Goal: Information Seeking & Learning: Learn about a topic

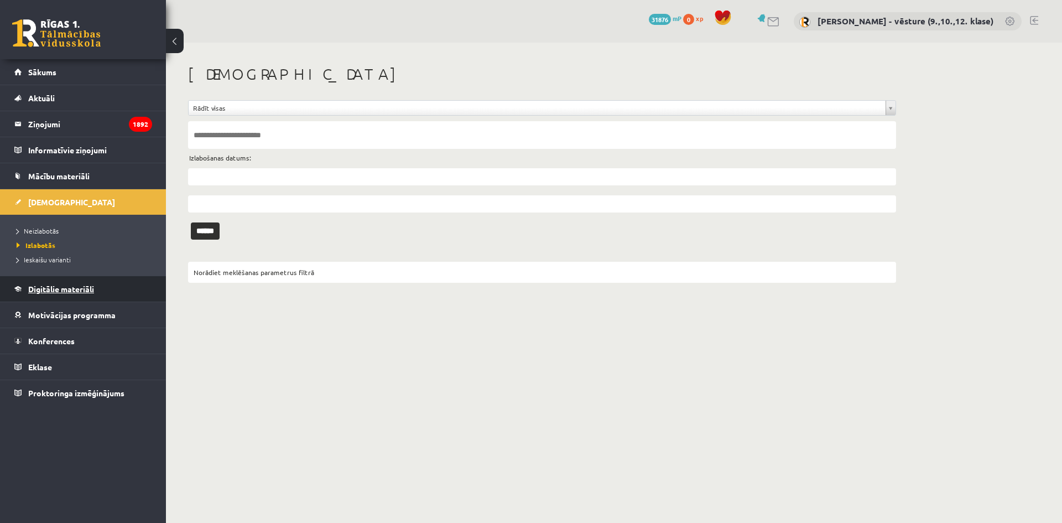
click at [79, 289] on span "Digitālie materiāli" at bounding box center [61, 289] width 66 height 10
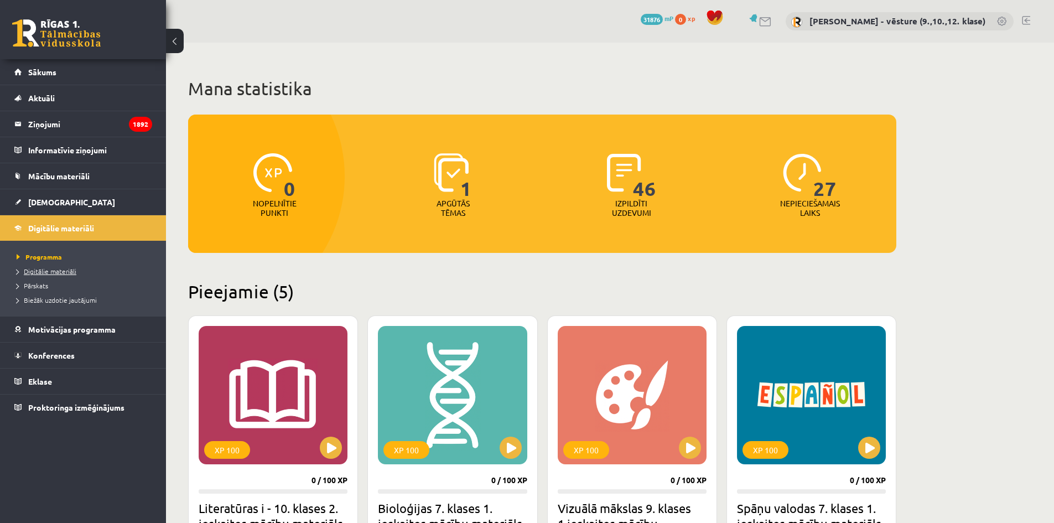
click at [66, 267] on span "Digitālie materiāli" at bounding box center [47, 271] width 60 height 9
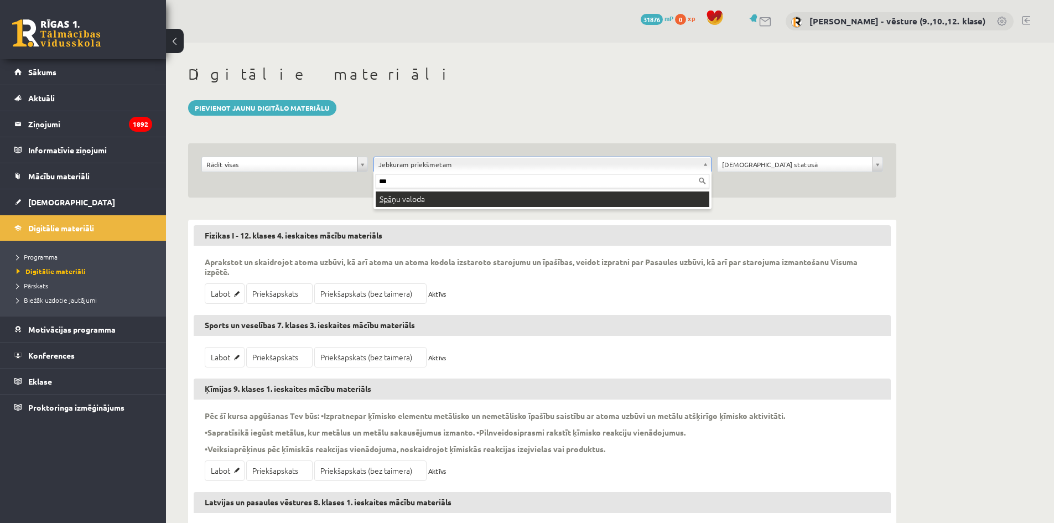
type input "***"
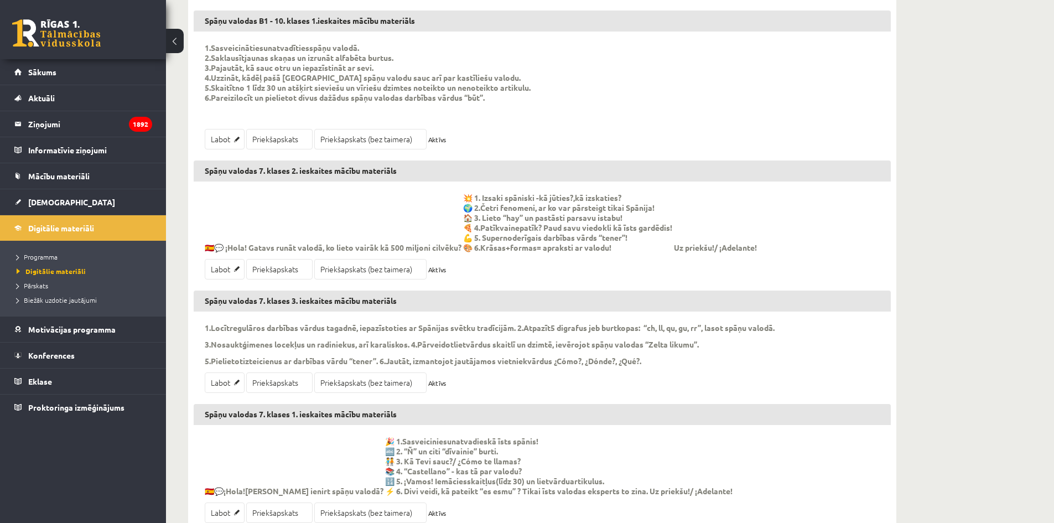
scroll to position [1316, 0]
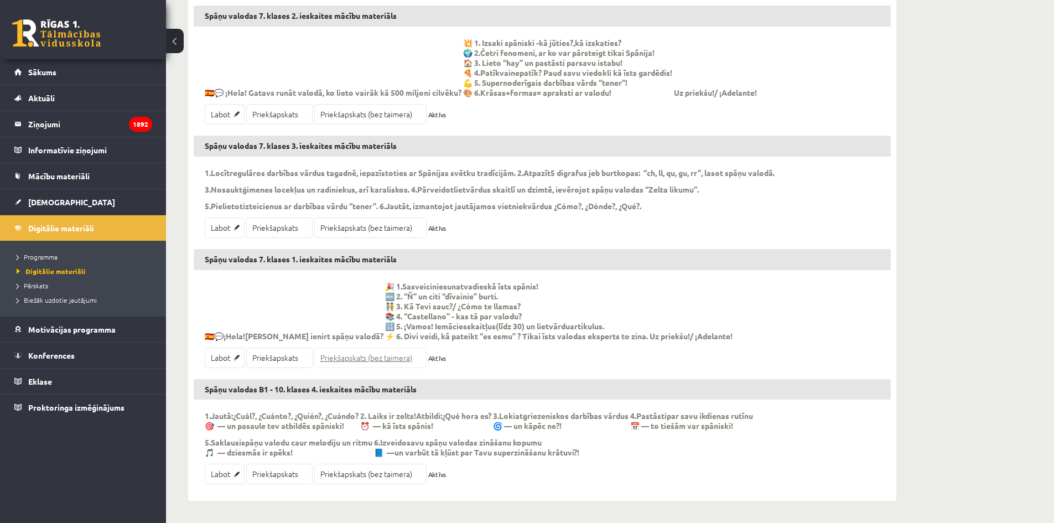
click at [342, 361] on link "Priekšapskats (bez taimera)" at bounding box center [370, 357] width 112 height 20
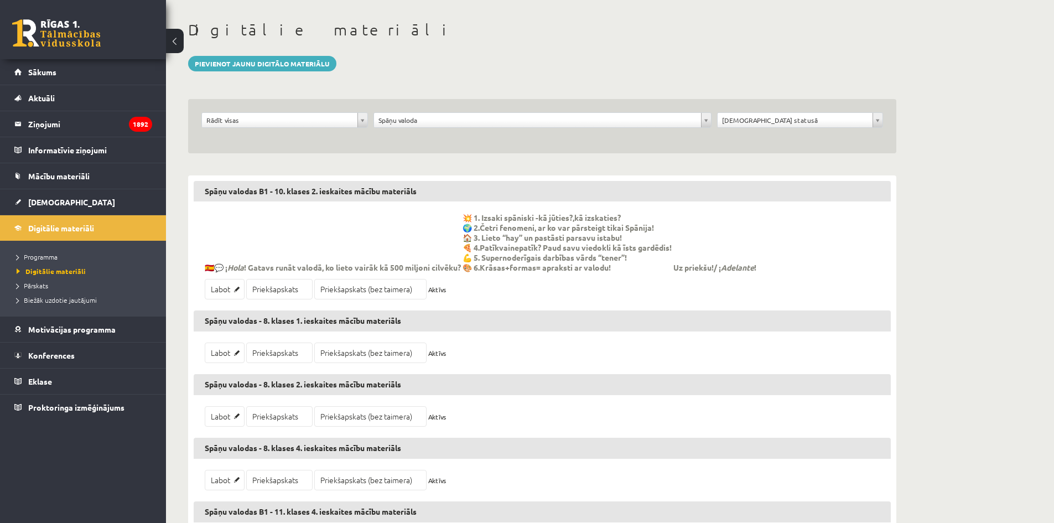
scroll to position [0, 0]
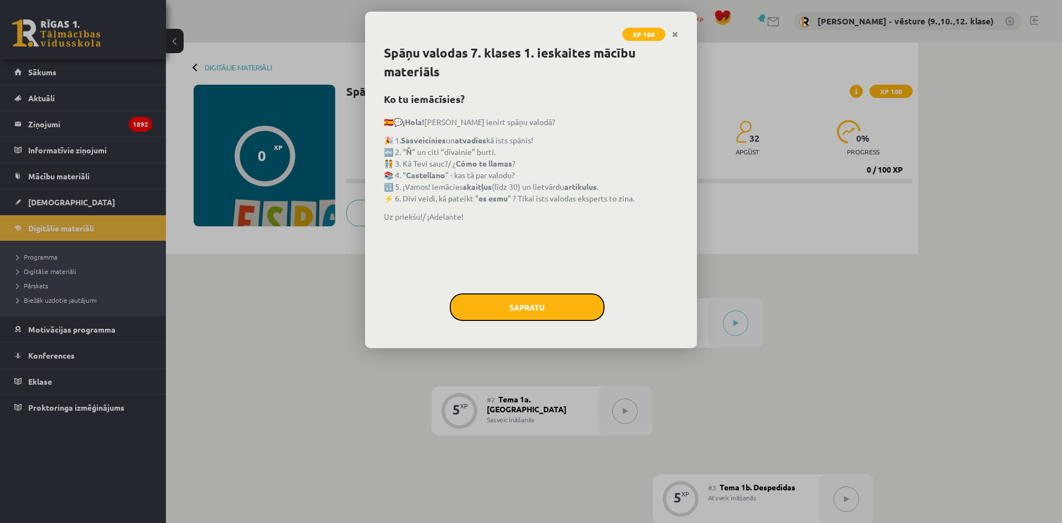
click at [477, 313] on button "Sapratu" at bounding box center [527, 307] width 155 height 28
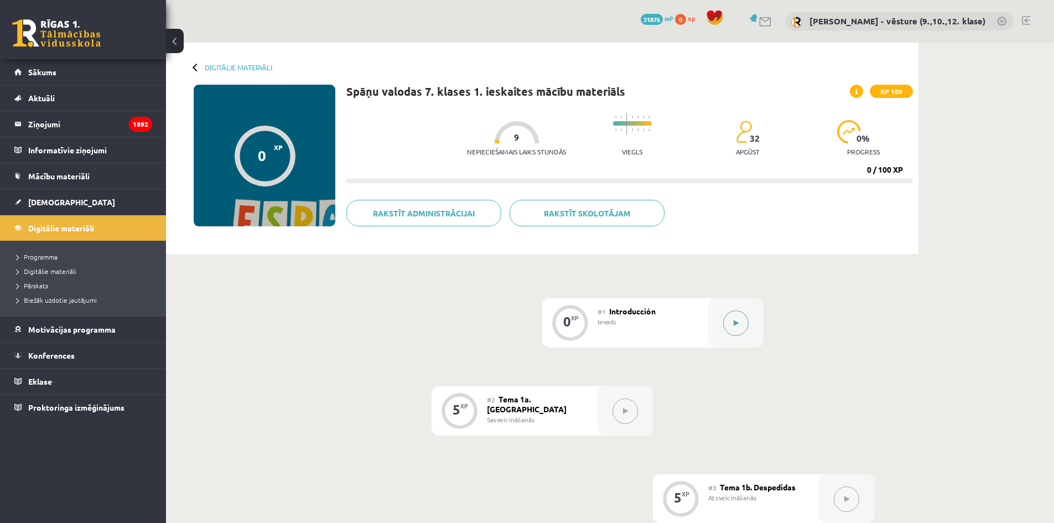
click at [735, 320] on icon at bounding box center [735, 323] width 5 height 7
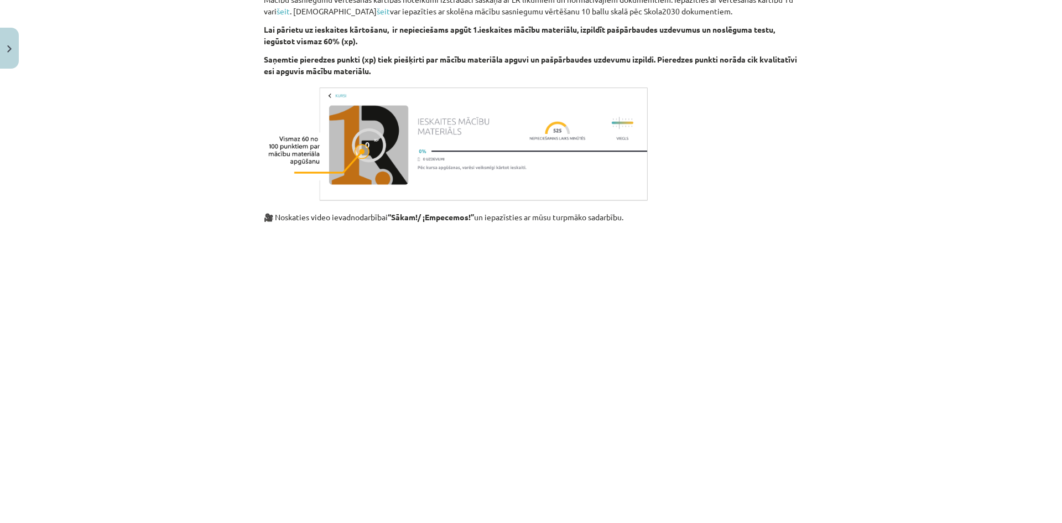
scroll to position [913, 0]
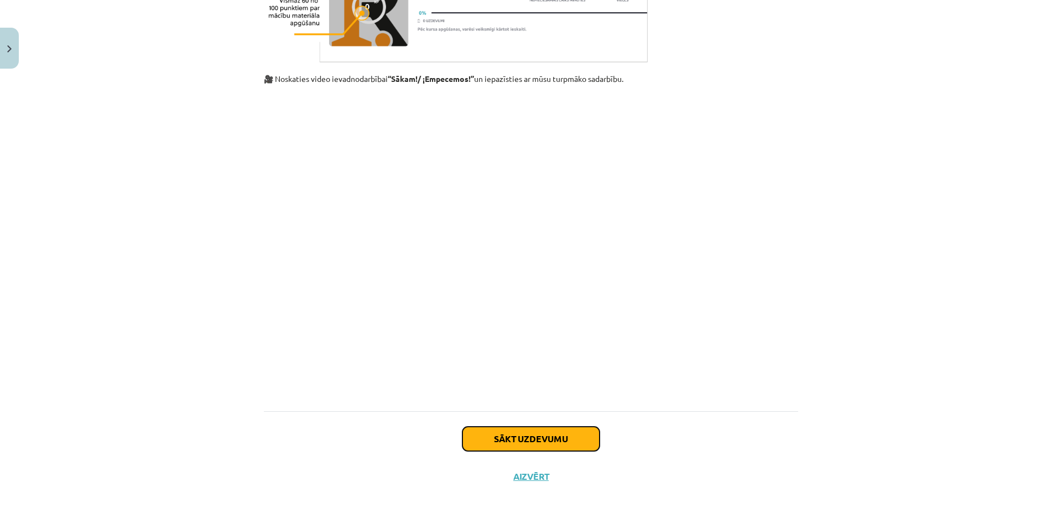
click at [576, 436] on button "Sākt uzdevumu" at bounding box center [530, 438] width 137 height 24
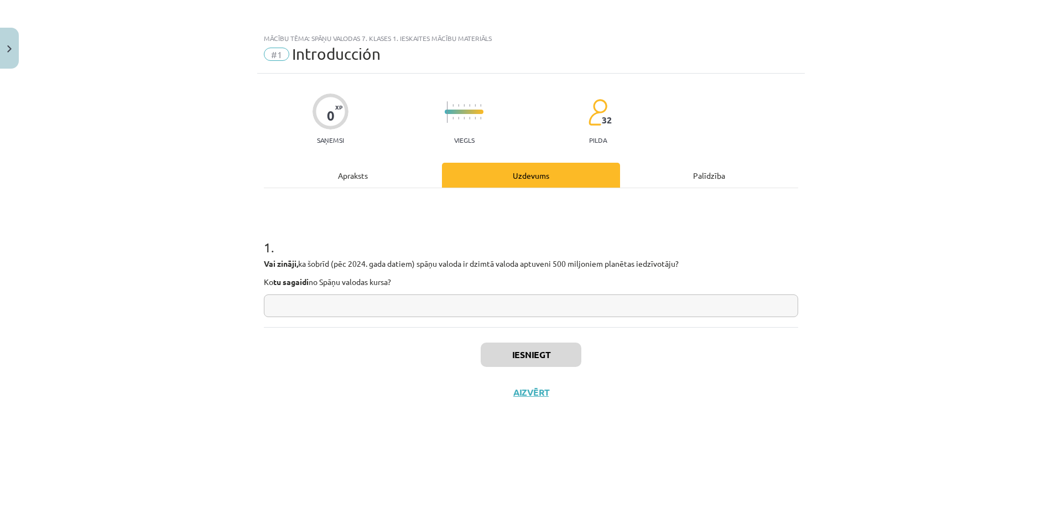
scroll to position [0, 0]
click at [489, 316] on input "text" at bounding box center [531, 305] width 534 height 23
type input "****"
click at [510, 360] on button "Iesniegt" at bounding box center [531, 354] width 101 height 24
click at [532, 406] on button "Nākamā nodarbība" at bounding box center [531, 399] width 108 height 25
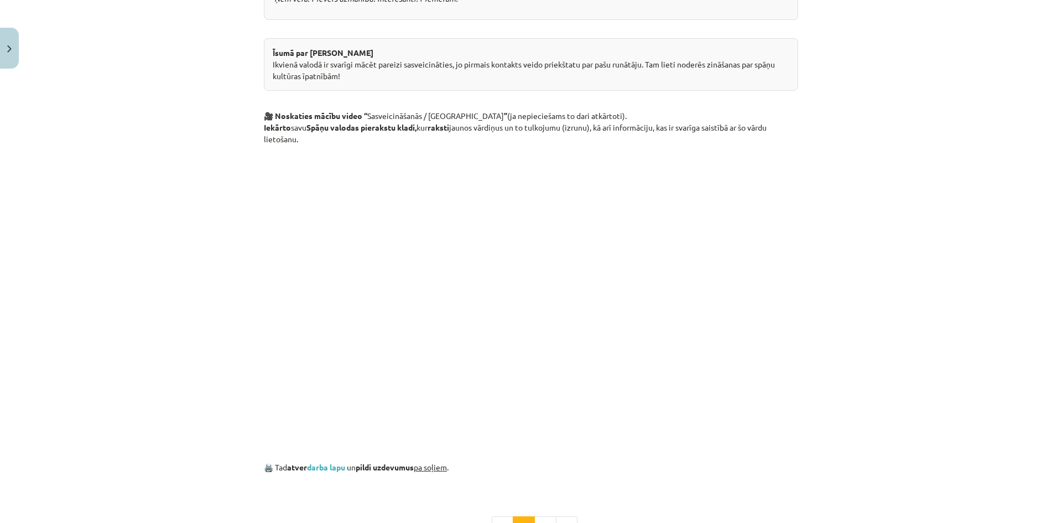
scroll to position [640, 0]
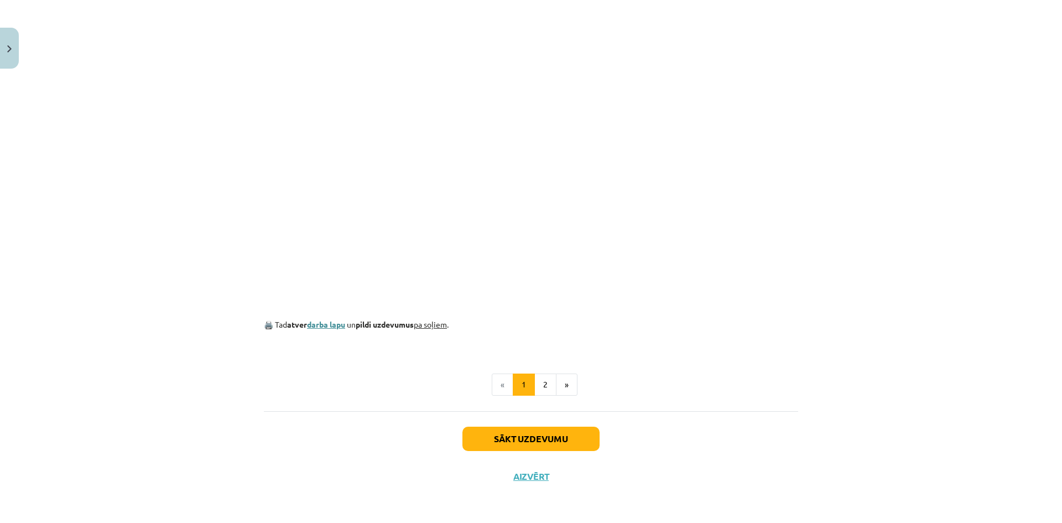
click at [345, 323] on link "darba lapu" at bounding box center [326, 324] width 38 height 10
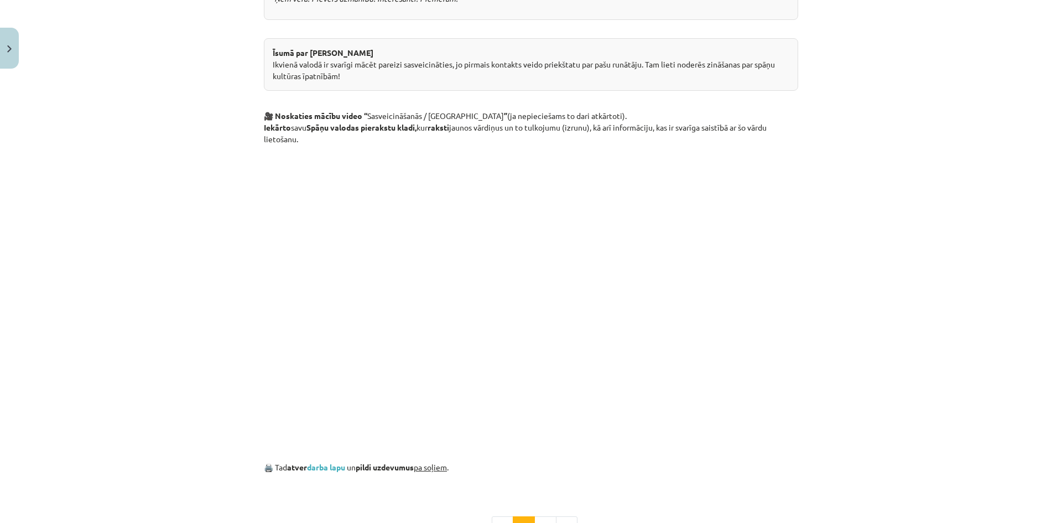
scroll to position [608, 0]
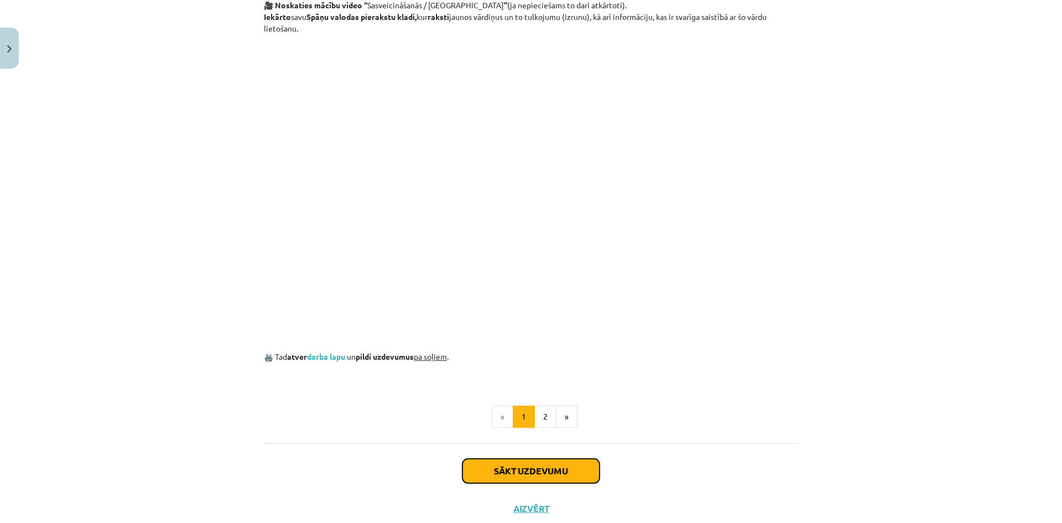
click at [540, 477] on button "Sākt uzdevumu" at bounding box center [530, 471] width 137 height 24
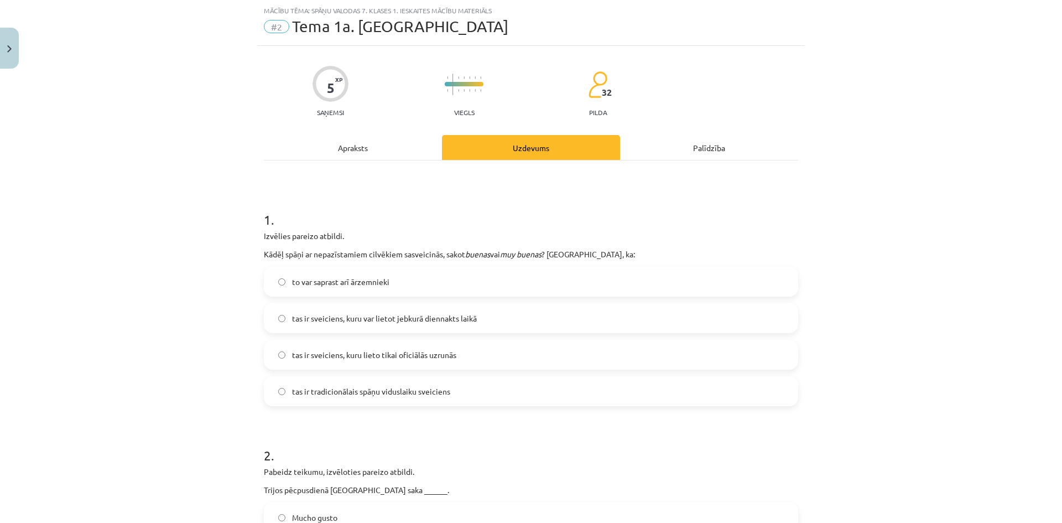
click at [460, 354] on label "tas ir sveiciens, kuru lieto tikai oficiālās uzrunās" at bounding box center [531, 355] width 532 height 28
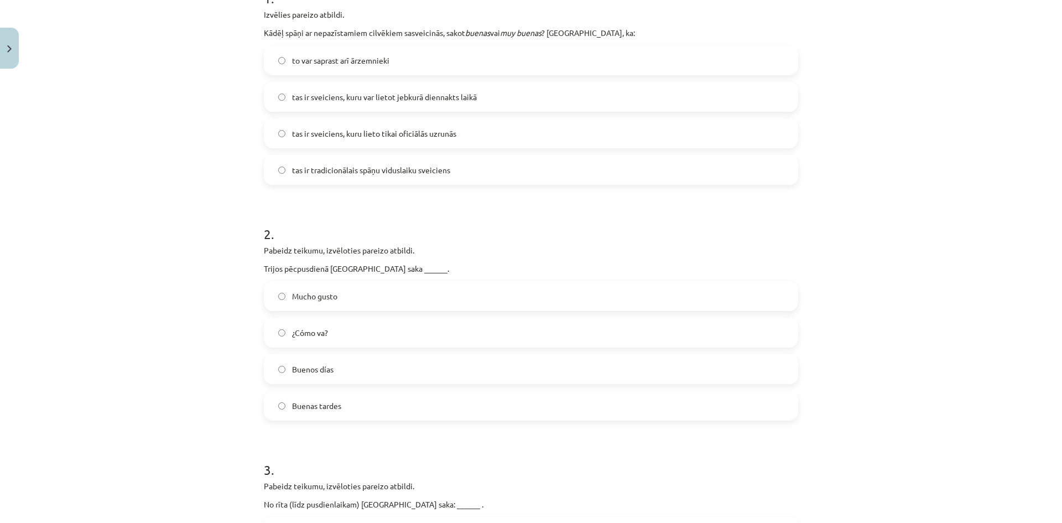
click at [442, 369] on label "Buenos días" at bounding box center [531, 369] width 532 height 28
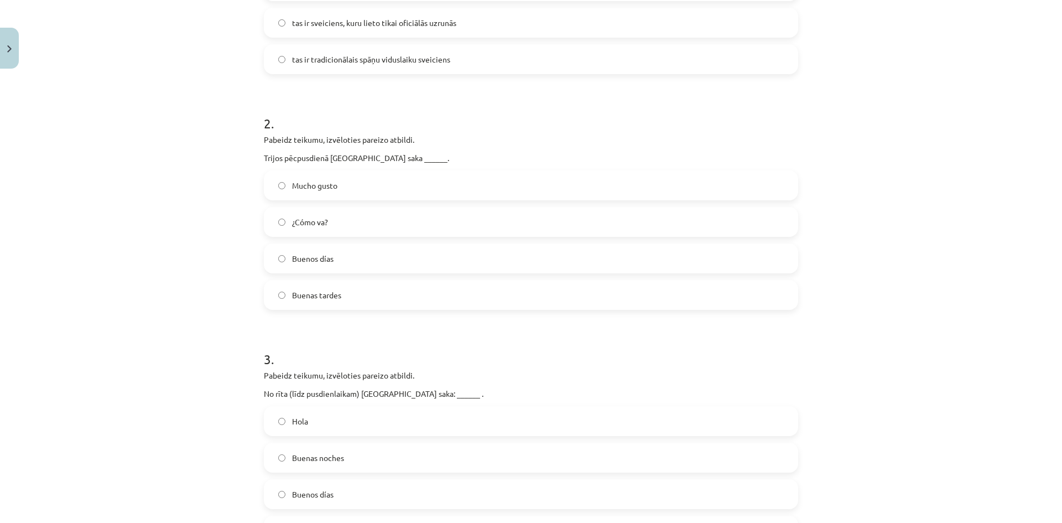
click at [430, 431] on label "Hola" at bounding box center [531, 421] width 532 height 28
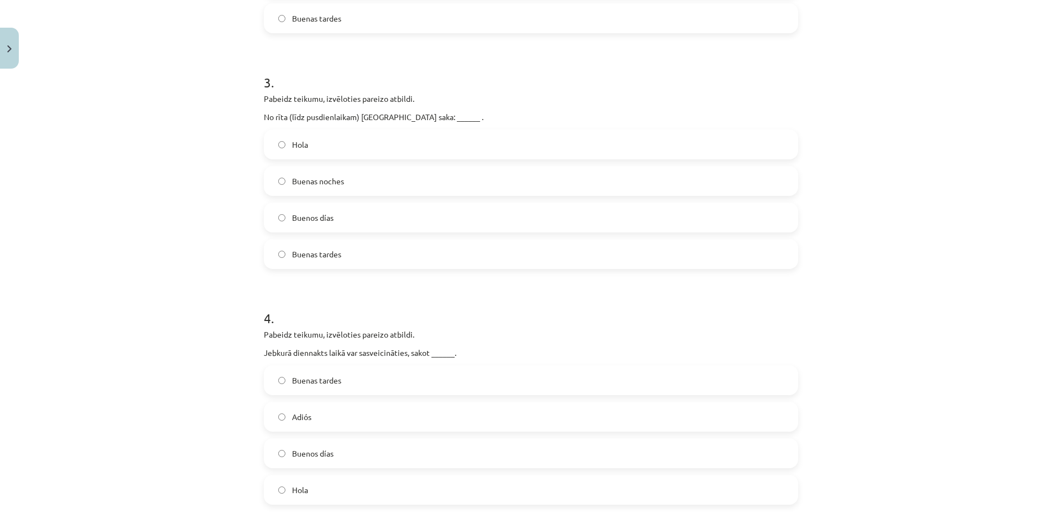
click at [407, 404] on label "Adiós" at bounding box center [531, 417] width 532 height 28
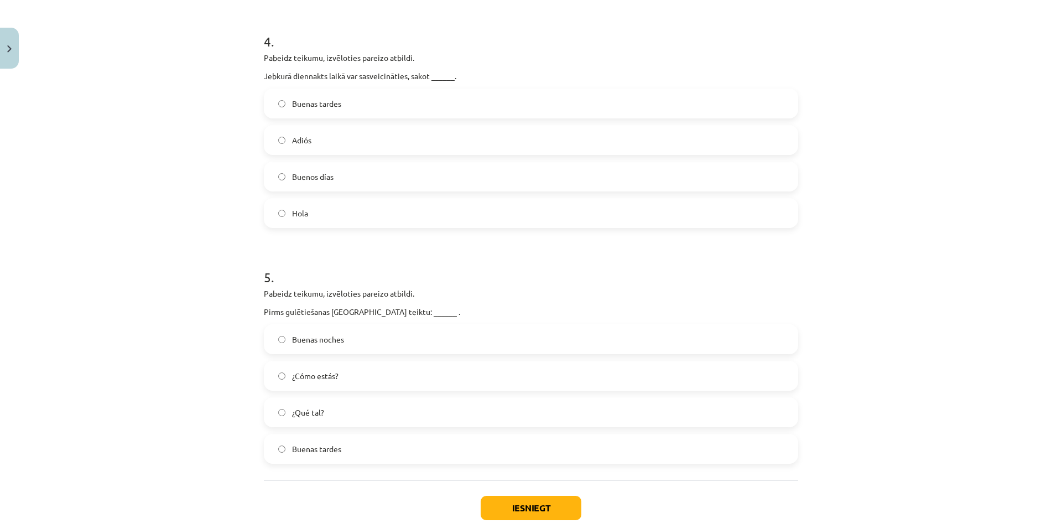
click at [405, 394] on div "Buenas noches ¿Cómo estás? ¿Qué tal? Buenas tardes" at bounding box center [531, 393] width 534 height 139
click at [416, 413] on label "¿Qué tal?" at bounding box center [531, 412] width 532 height 28
click at [509, 509] on button "Iesniegt" at bounding box center [531, 508] width 101 height 24
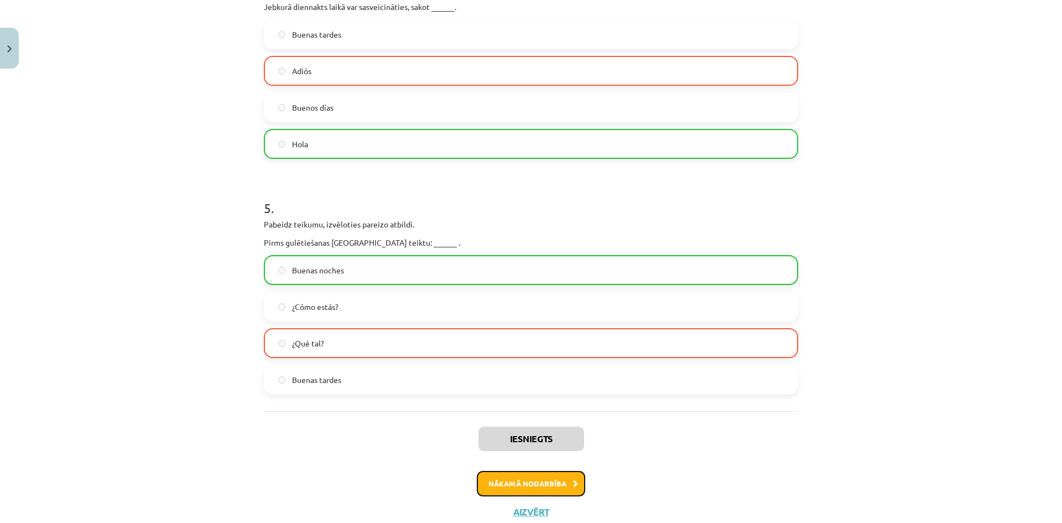
click at [524, 477] on button "Nākamā nodarbība" at bounding box center [531, 483] width 108 height 25
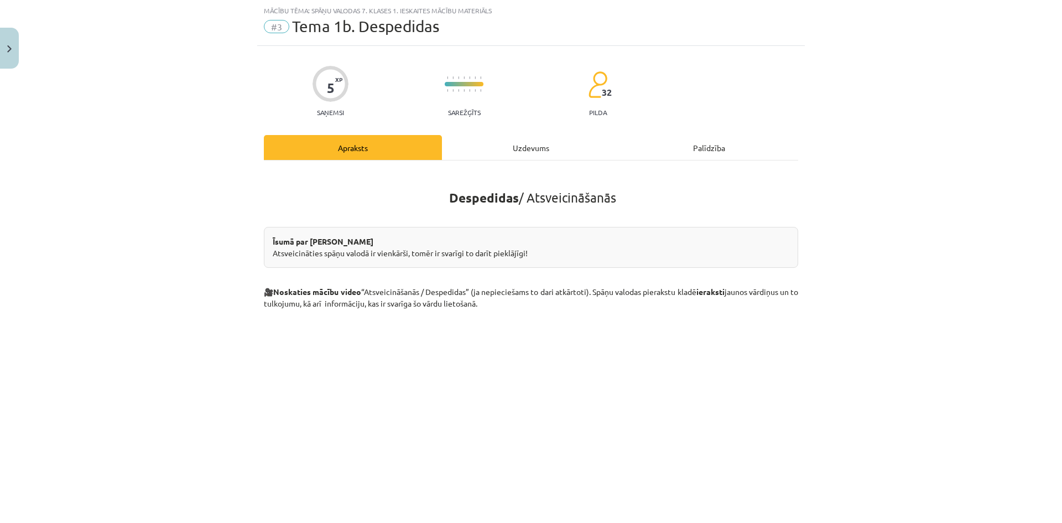
scroll to position [358, 0]
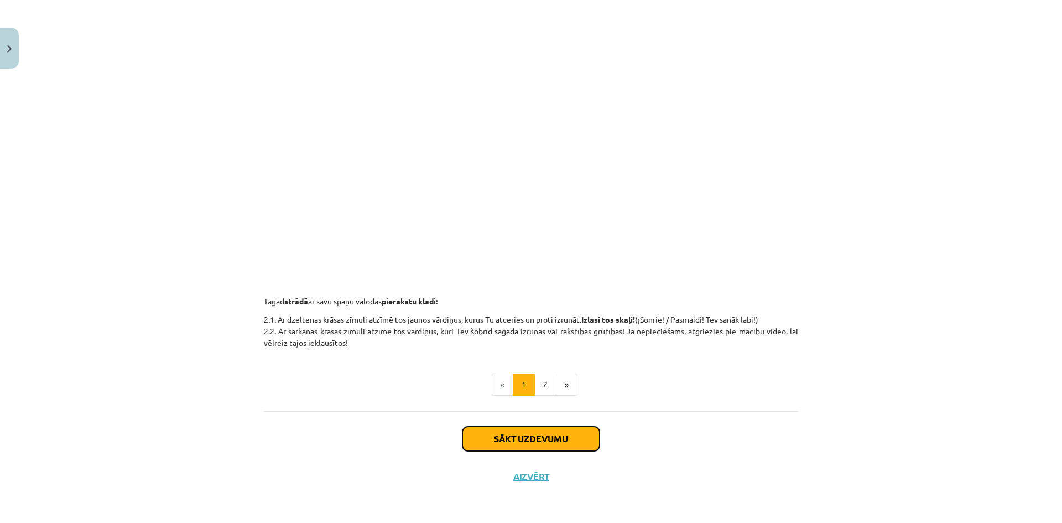
click at [523, 429] on button "Sākt uzdevumu" at bounding box center [530, 438] width 137 height 24
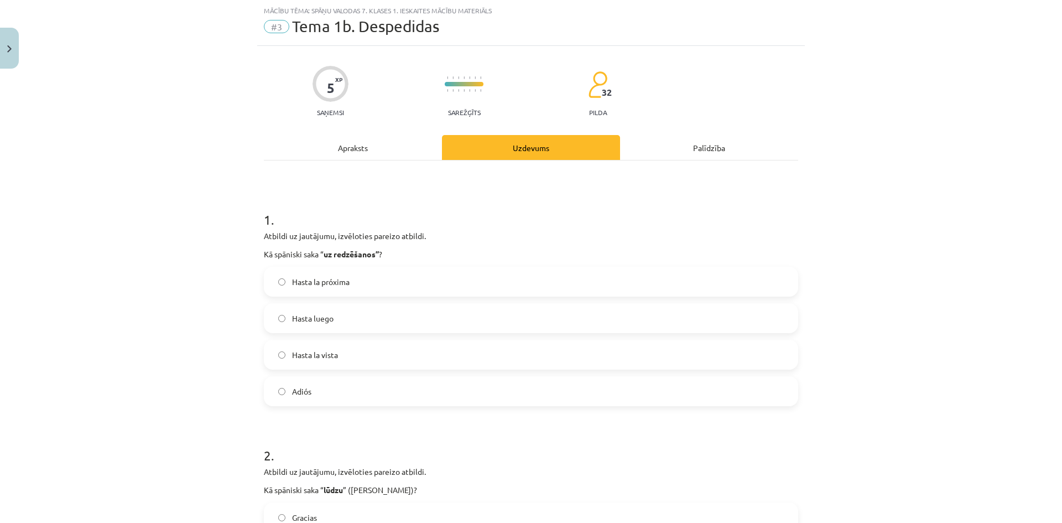
click at [476, 357] on label "Hasta la vista" at bounding box center [531, 355] width 532 height 28
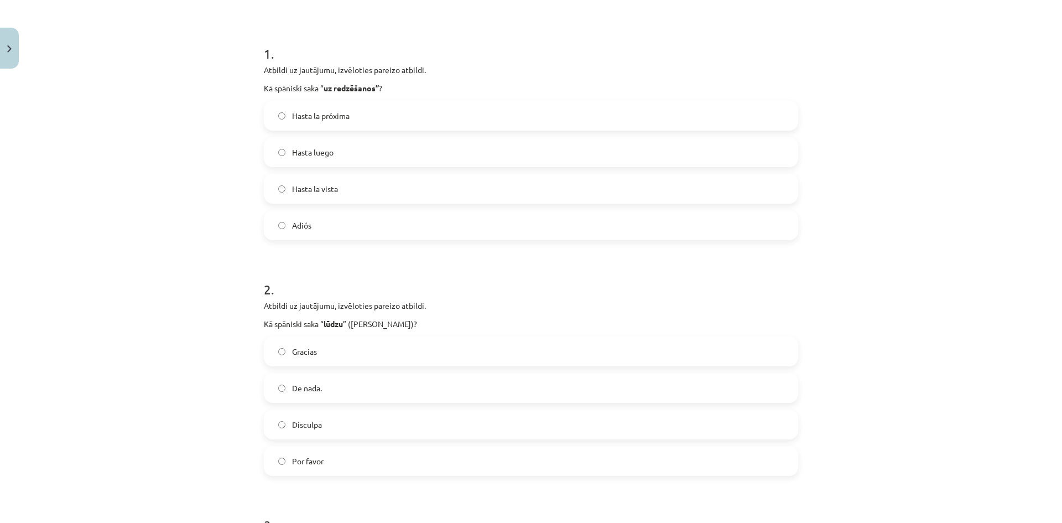
click at [476, 357] on label "Gracias" at bounding box center [531, 351] width 532 height 28
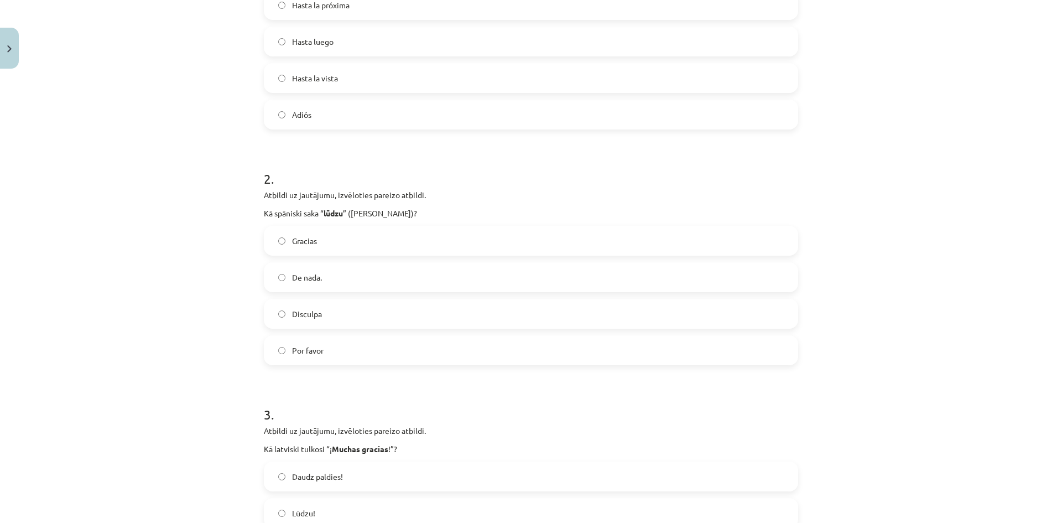
click at [477, 356] on label "Por favor" at bounding box center [531, 350] width 532 height 28
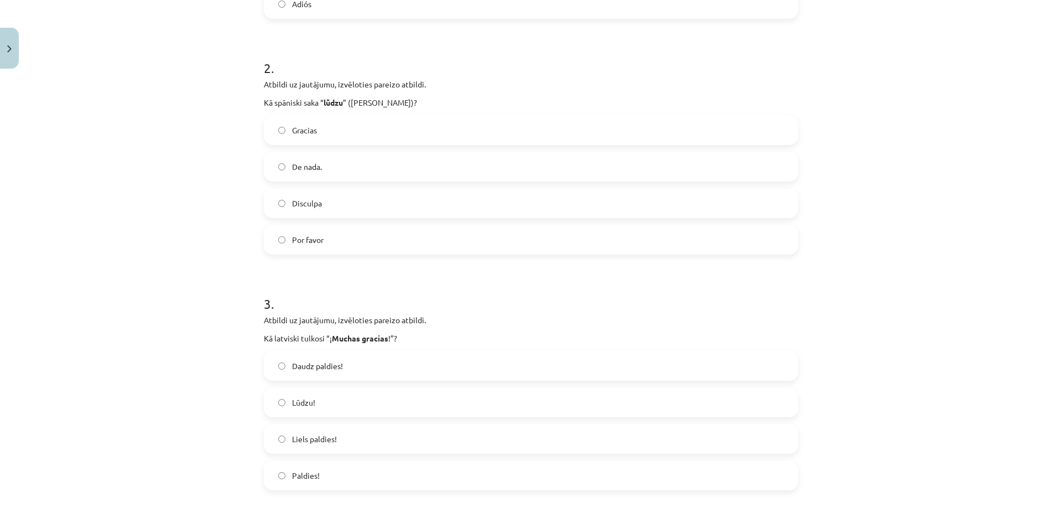
click at [492, 403] on label "Lūdzu!" at bounding box center [531, 402] width 532 height 28
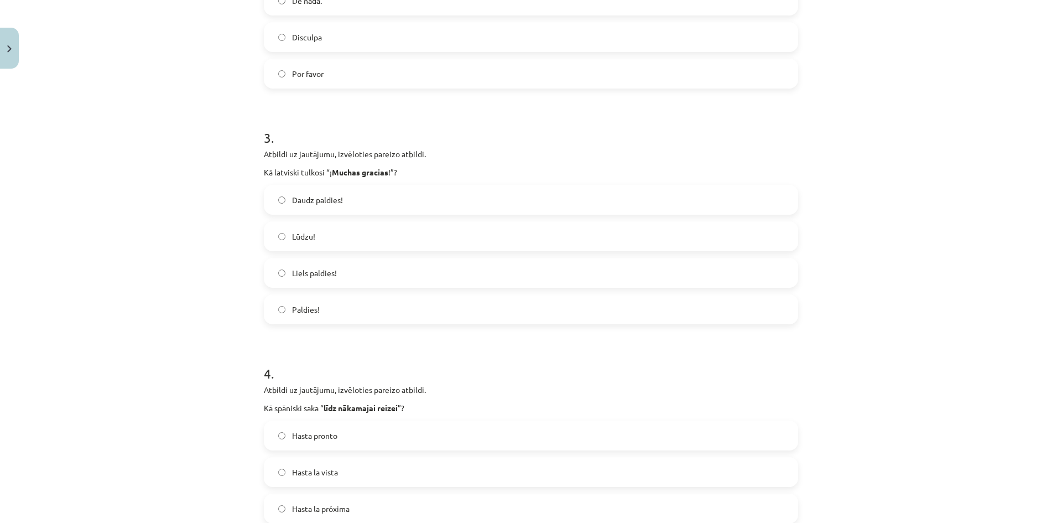
click at [491, 428] on label "Hasta pronto" at bounding box center [531, 435] width 532 height 28
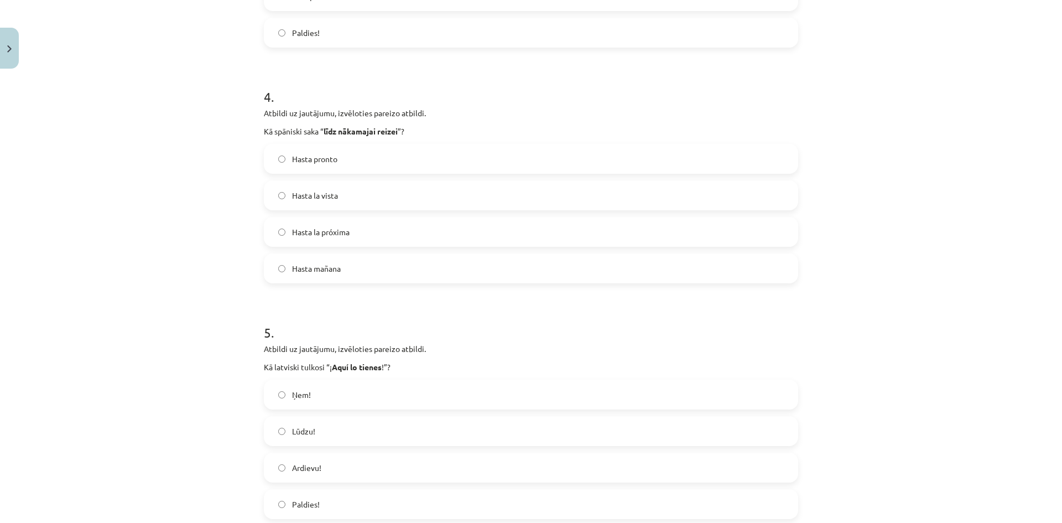
click at [492, 428] on label "Lūdzu!" at bounding box center [531, 431] width 532 height 28
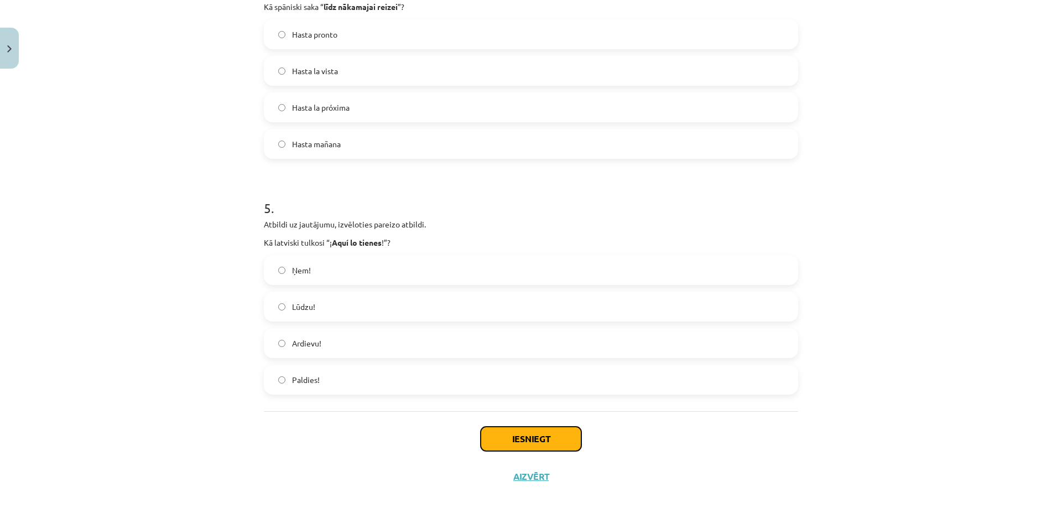
click at [497, 436] on button "Iesniegt" at bounding box center [531, 438] width 101 height 24
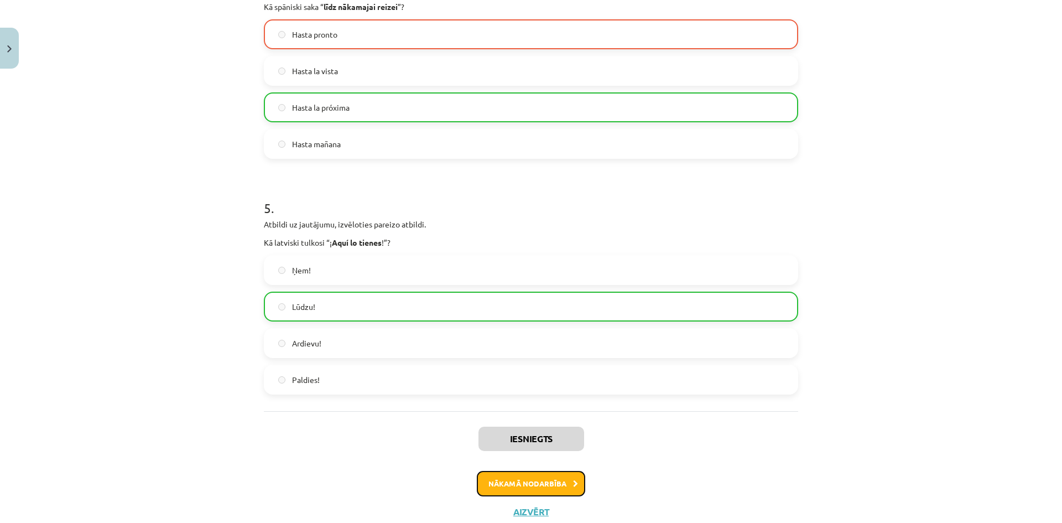
click at [493, 480] on button "Nākamā nodarbība" at bounding box center [531, 483] width 108 height 25
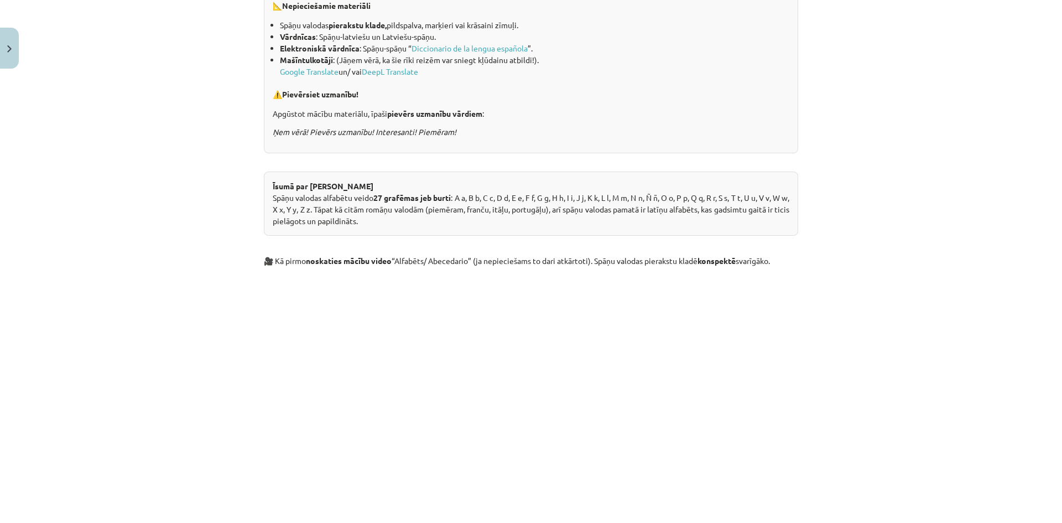
scroll to position [470, 0]
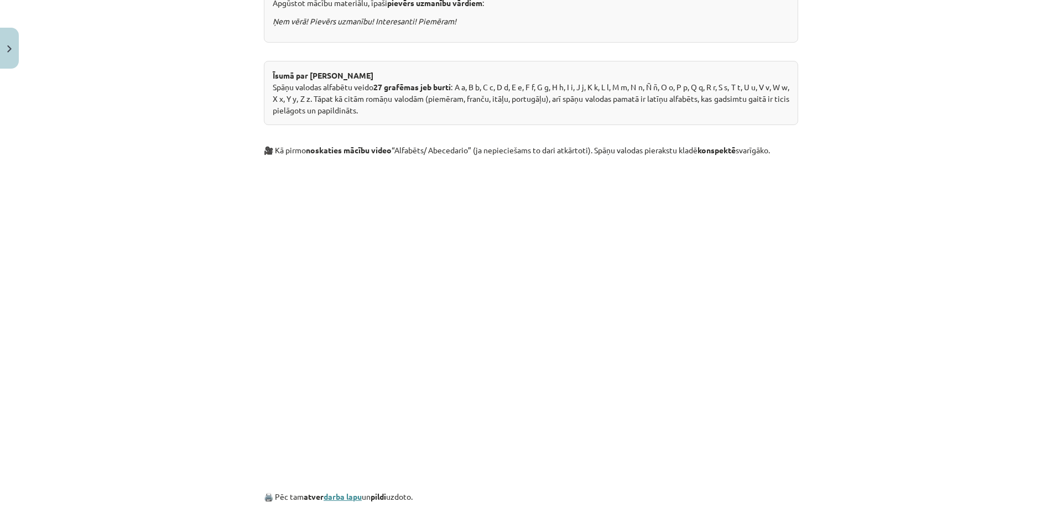
click at [329, 498] on link "darba lapu" at bounding box center [343, 496] width 38 height 10
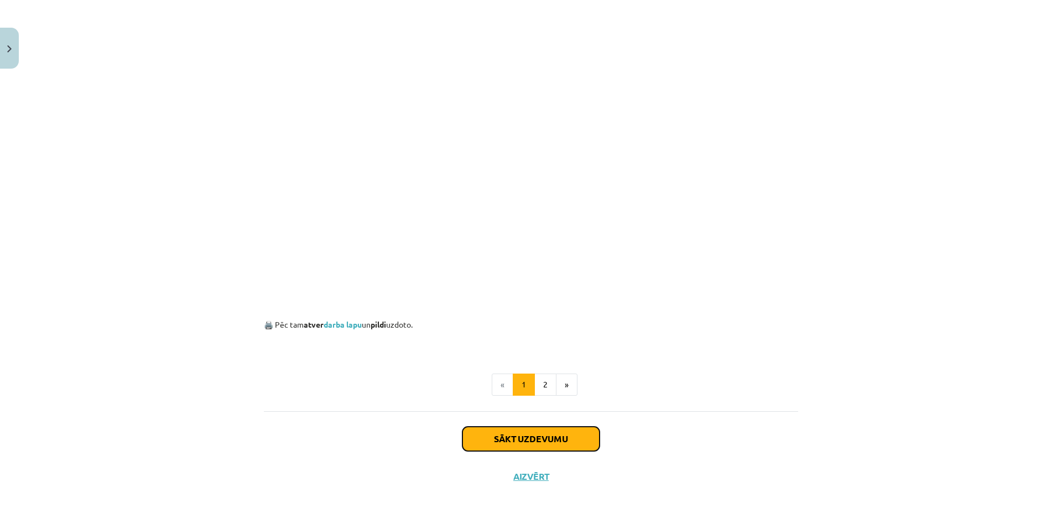
click at [562, 436] on button "Sākt uzdevumu" at bounding box center [530, 438] width 137 height 24
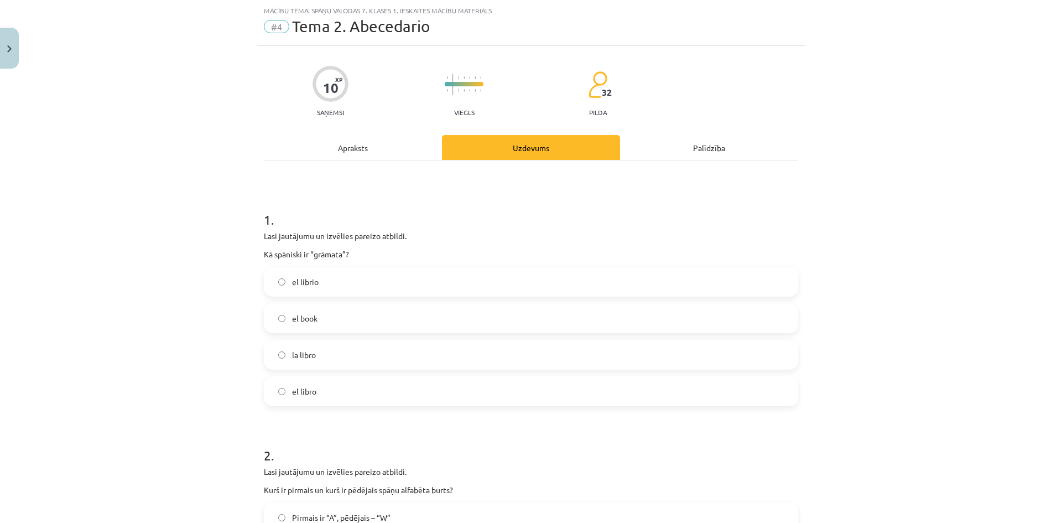
click at [466, 243] on div "Lasi jautājumu un izvēlies pareizo atbildi. Kā spāniski ir “grāmata”?" at bounding box center [531, 245] width 534 height 30
click at [465, 283] on label "el librio" at bounding box center [531, 282] width 532 height 28
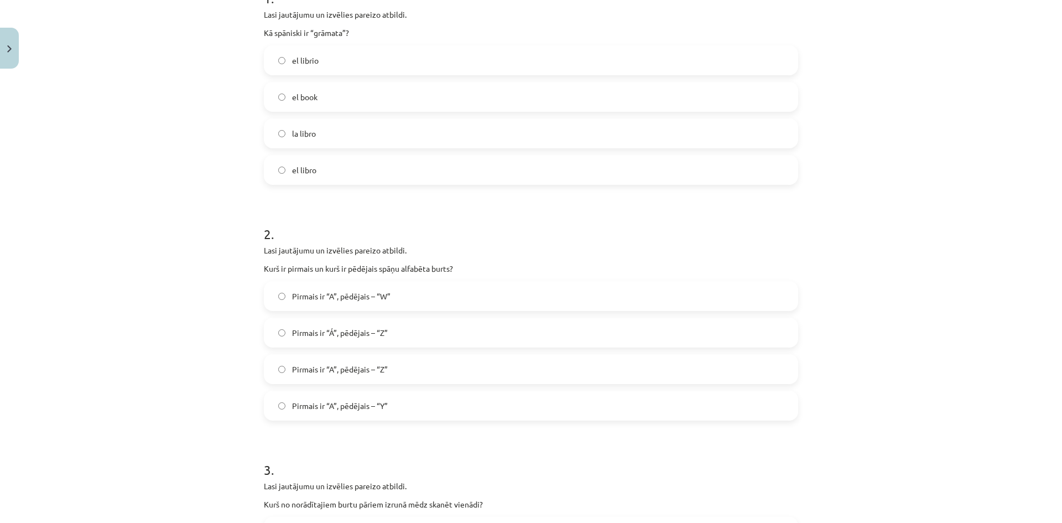
click at [490, 330] on label "Pirmais ir “Á”, pēdējais – “Z”" at bounding box center [531, 333] width 532 height 28
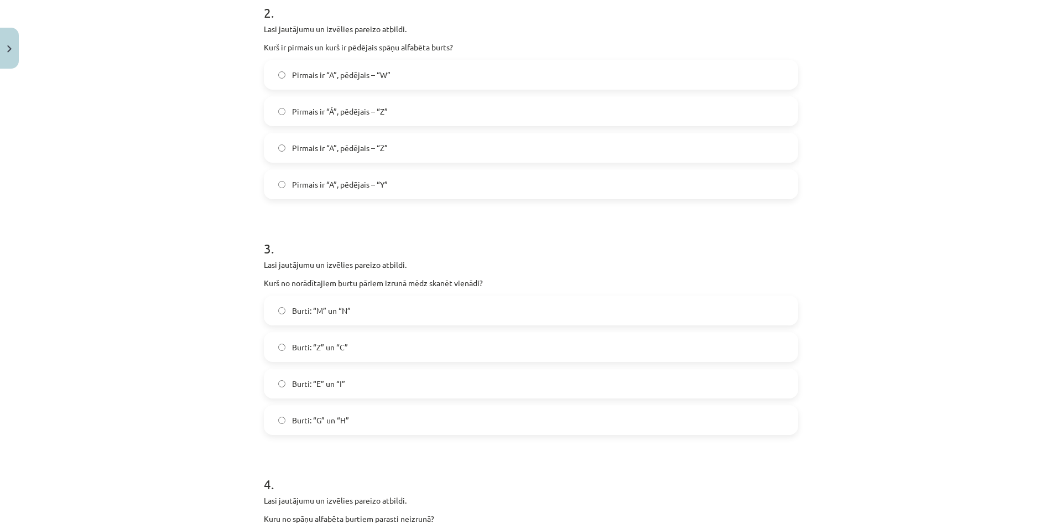
click at [490, 336] on label "Burti: “Z” un “C”" at bounding box center [531, 347] width 532 height 28
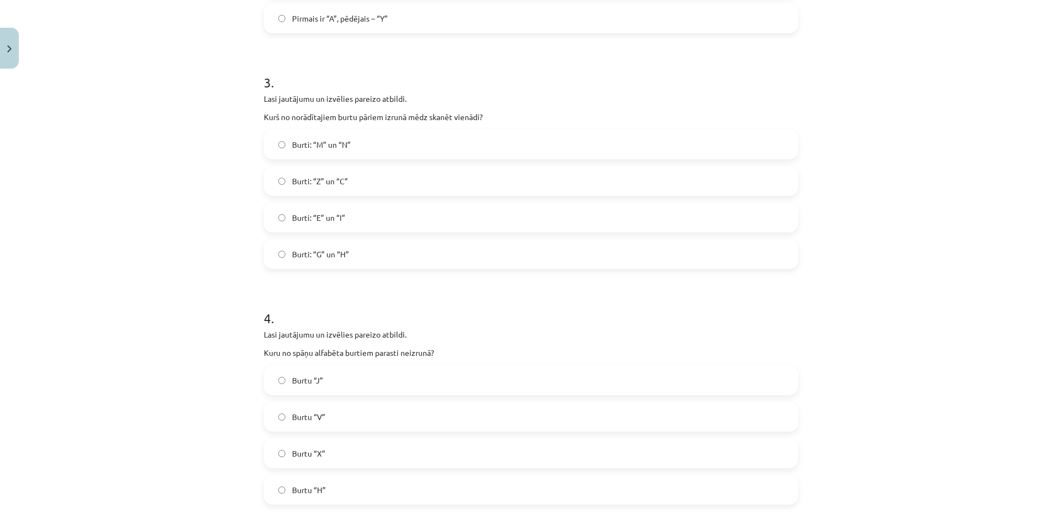
click at [478, 392] on label "Burtu “J”" at bounding box center [531, 380] width 532 height 28
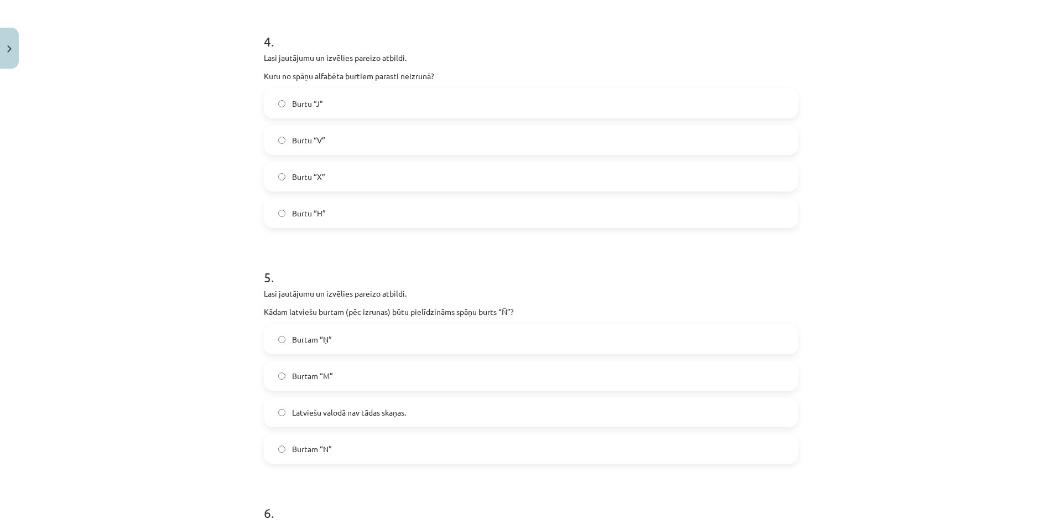
click at [456, 417] on label "Latviešu valodā nav tādas skaņas." at bounding box center [531, 412] width 532 height 28
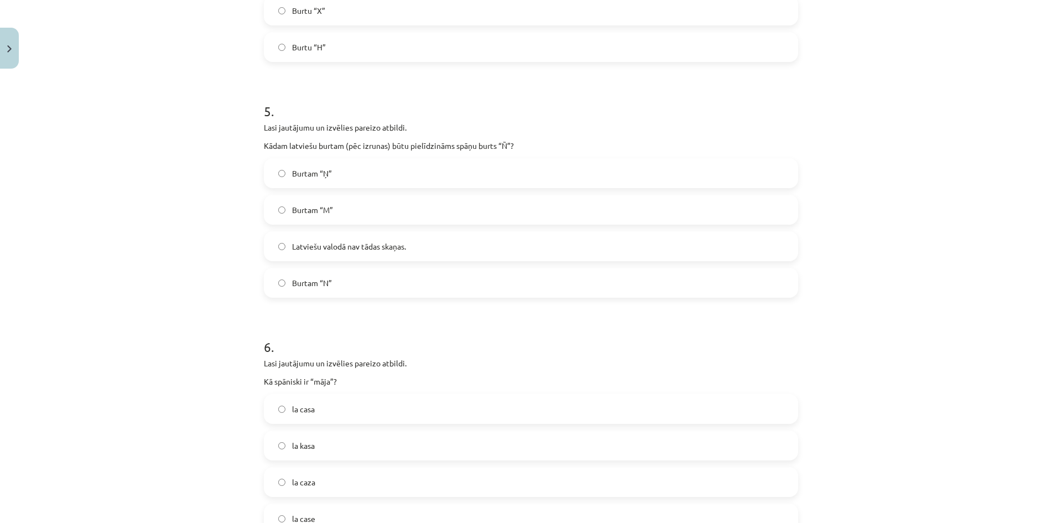
click at [451, 438] on label "la kasa" at bounding box center [531, 445] width 532 height 28
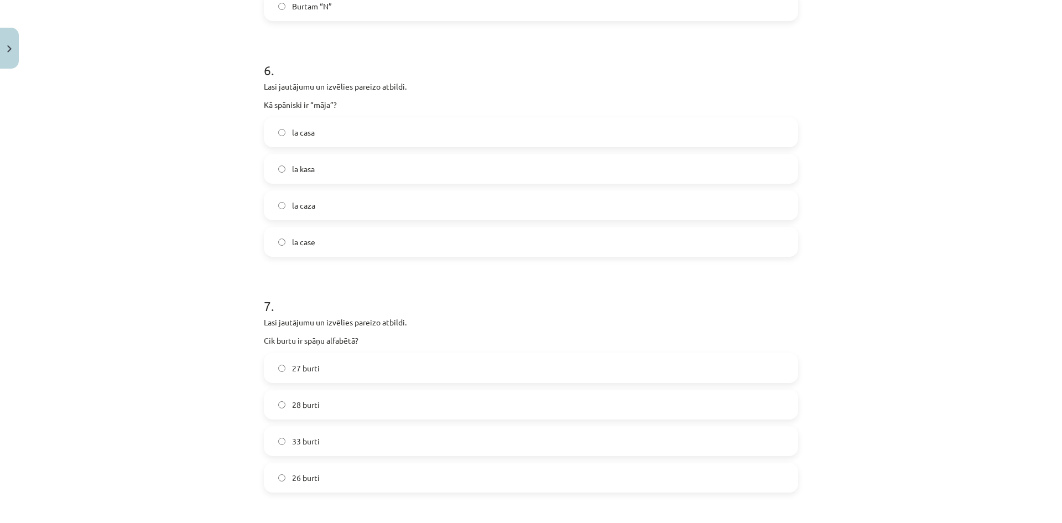
click at [448, 440] on label "33 burti" at bounding box center [531, 441] width 532 height 28
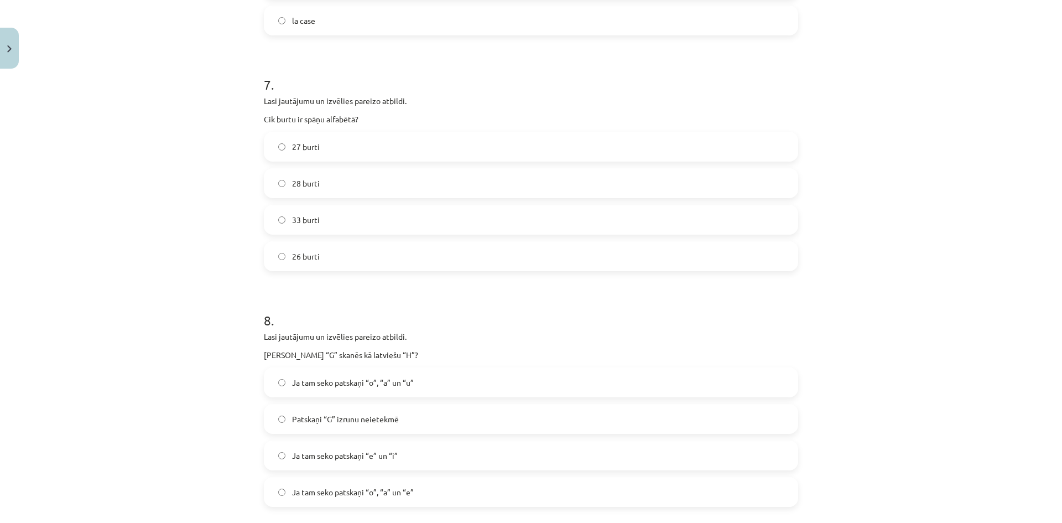
click at [447, 439] on div "Ja tam seko patskaņi “o”, “a” un “u” Patskaņi “G” izrunu neietekmē Ja tam seko …" at bounding box center [531, 436] width 534 height 139
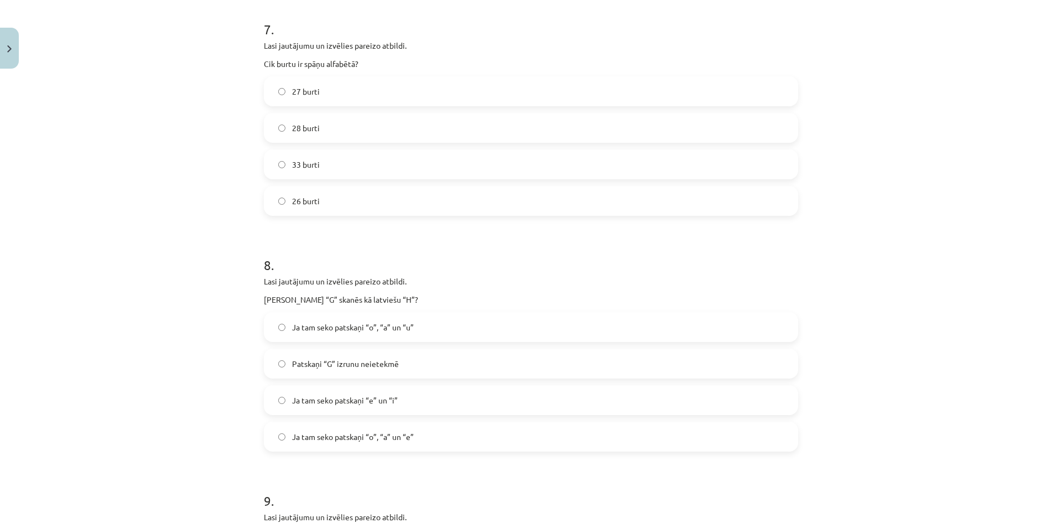
click at [447, 439] on label "Ja tam seko patskaņi “o”, “a” un “e”" at bounding box center [531, 437] width 532 height 28
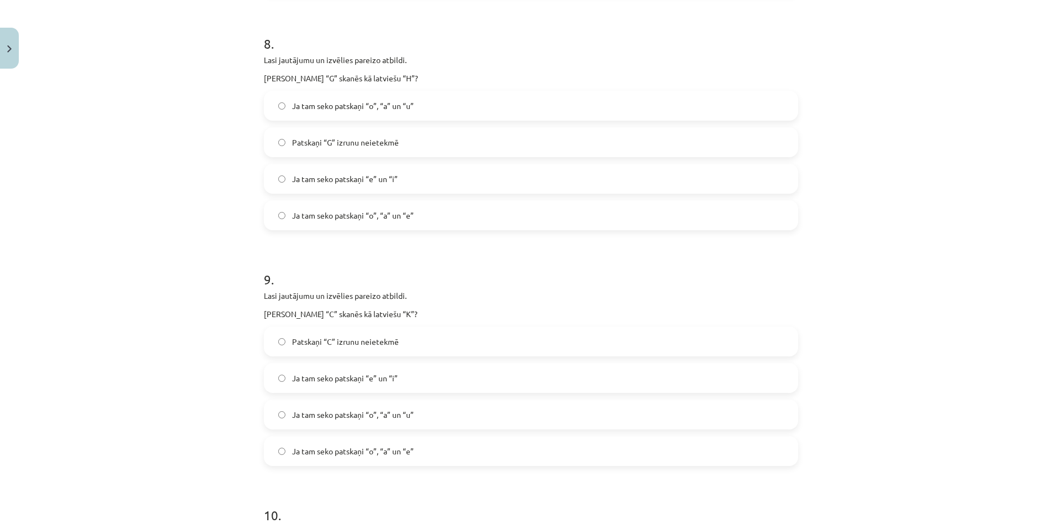
click at [433, 436] on div "Ja tam seko patskaņi “o”, “a” un “e”" at bounding box center [531, 451] width 534 height 30
click at [436, 420] on label "Ja tam seko patskaņi “o”, “a” un “u”" at bounding box center [531, 414] width 532 height 28
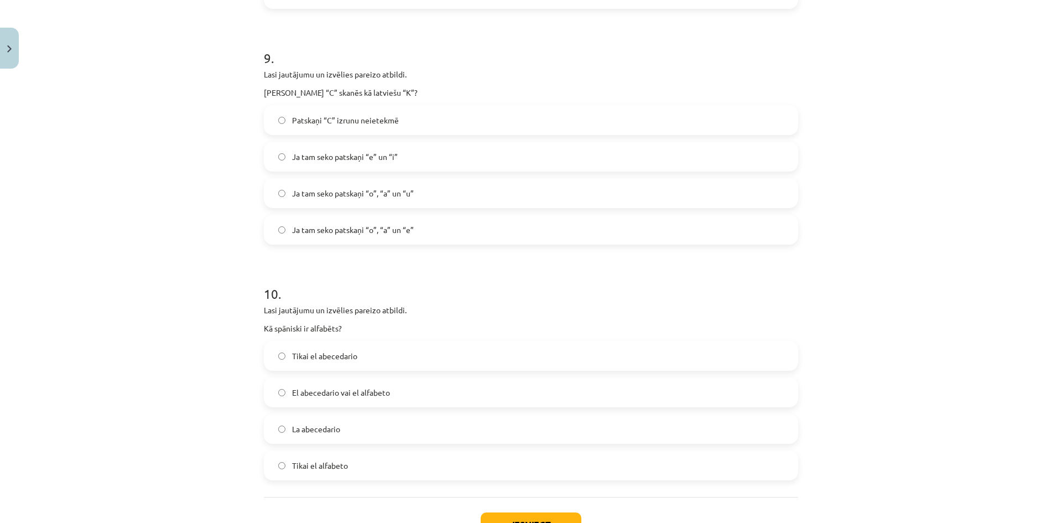
scroll to position [2129, 0]
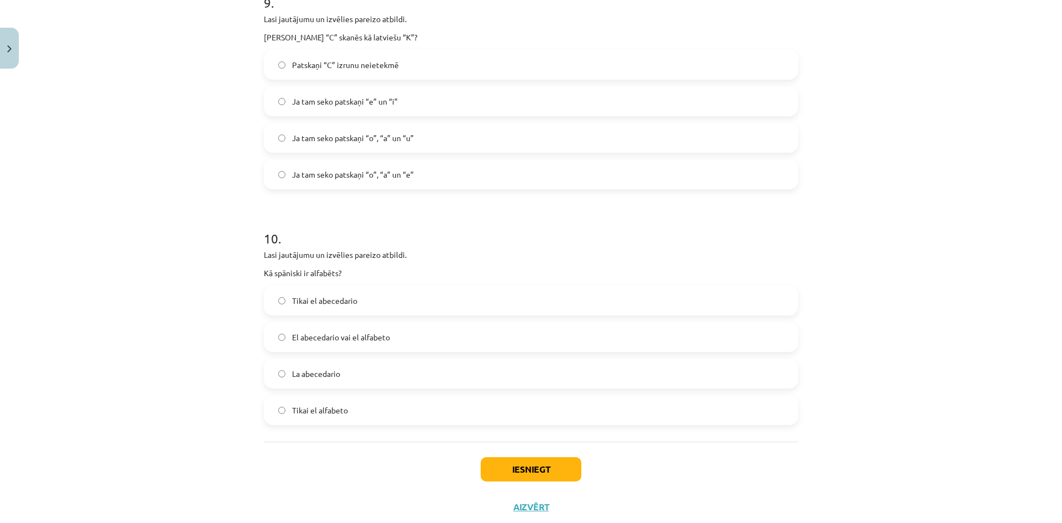
click at [407, 352] on div "Tikai el abecedario El abecedario vai el alfabeto La abecedario Tikai el alfabe…" at bounding box center [531, 354] width 534 height 139
drag, startPoint x: 407, startPoint y: 369, endPoint x: 524, endPoint y: 462, distance: 149.7
click at [406, 370] on label "La abecedario" at bounding box center [531, 374] width 532 height 28
click at [547, 471] on button "Iesniegt" at bounding box center [531, 469] width 101 height 24
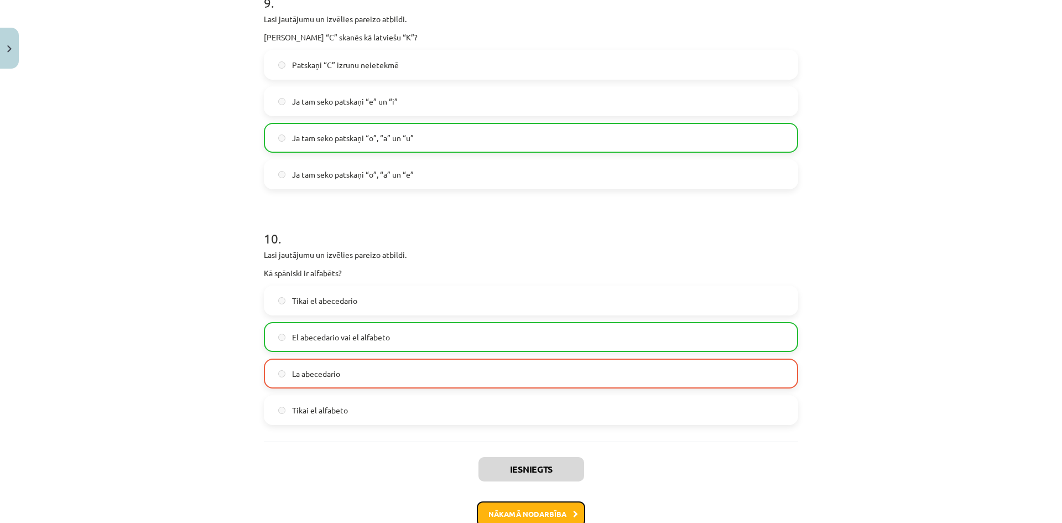
click at [541, 510] on button "Nākamā nodarbība" at bounding box center [531, 513] width 108 height 25
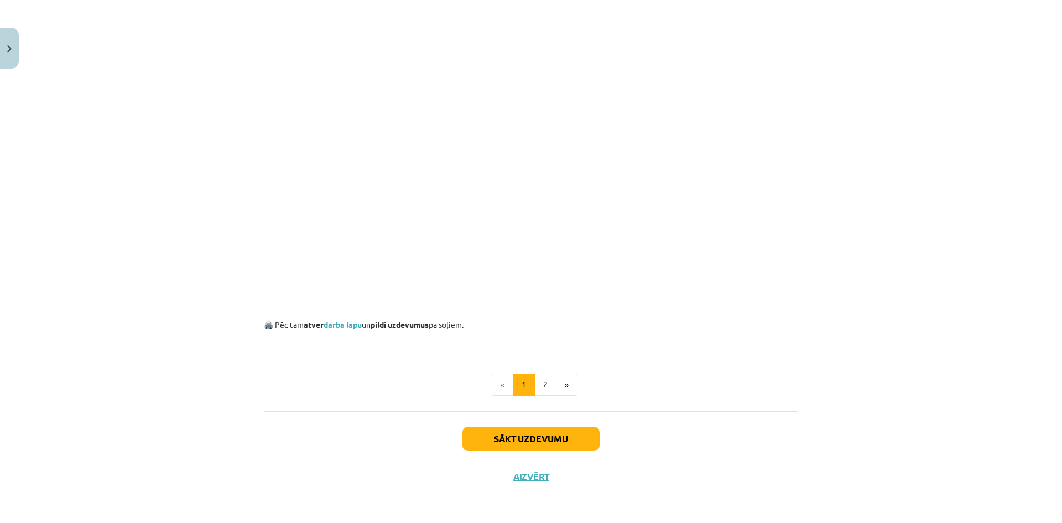
scroll to position [28, 0]
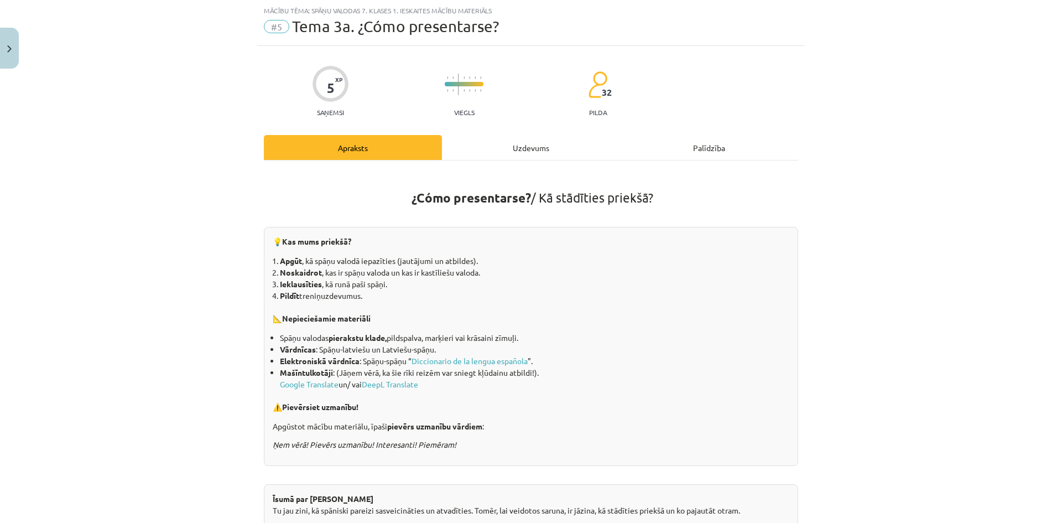
drag, startPoint x: 532, startPoint y: 199, endPoint x: 653, endPoint y: 199, distance: 121.7
click at [653, 199] on h1 "¿Cómo presentarse? / Kā stādīties priekšā?" at bounding box center [531, 187] width 534 height 35
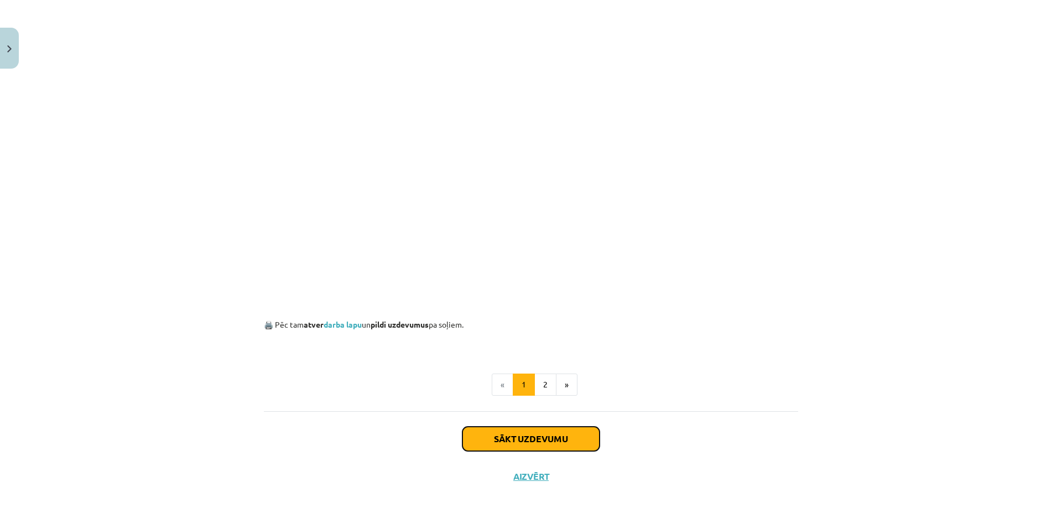
click at [534, 436] on button "Sākt uzdevumu" at bounding box center [530, 438] width 137 height 24
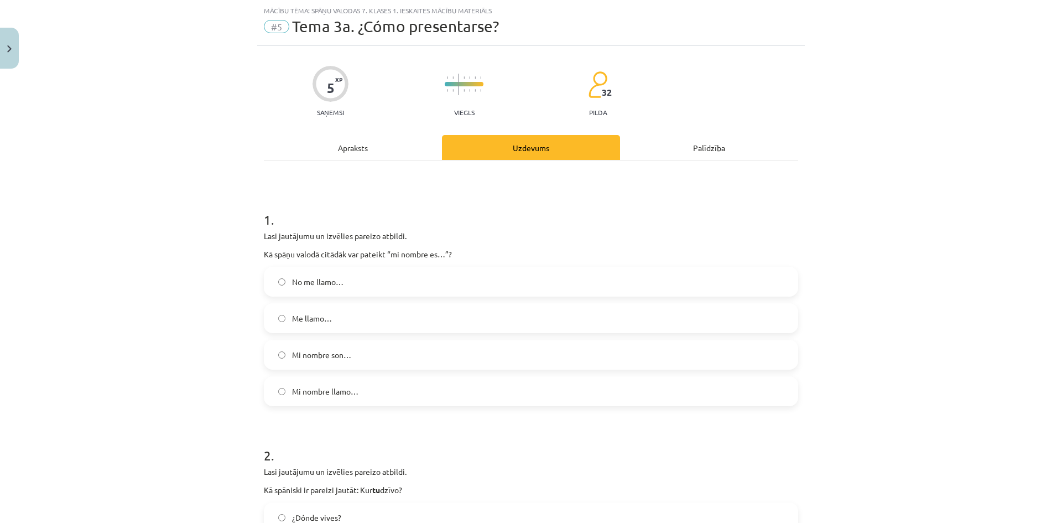
click at [407, 363] on label "Mi nombre son…" at bounding box center [531, 355] width 532 height 28
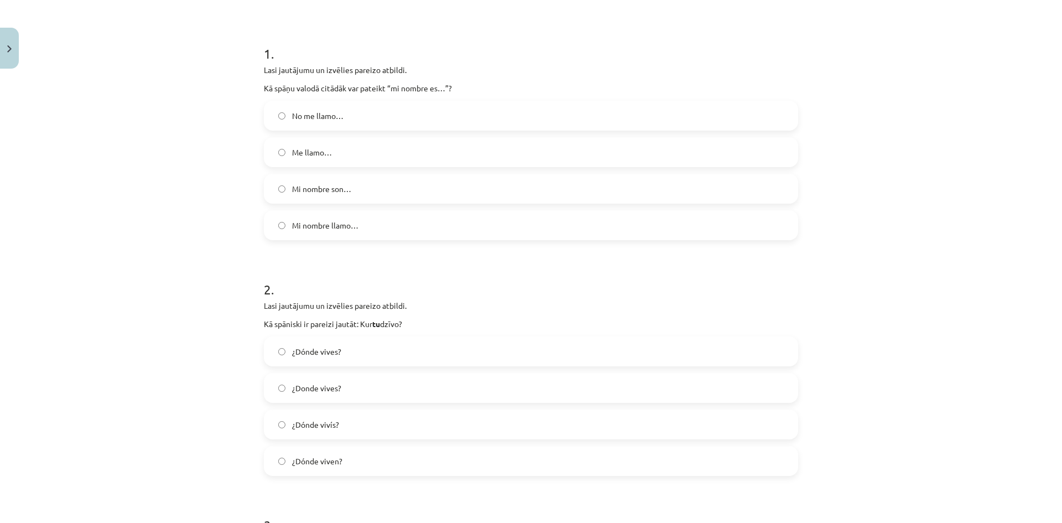
click at [410, 363] on label "¿Dónde vives?" at bounding box center [531, 351] width 532 height 28
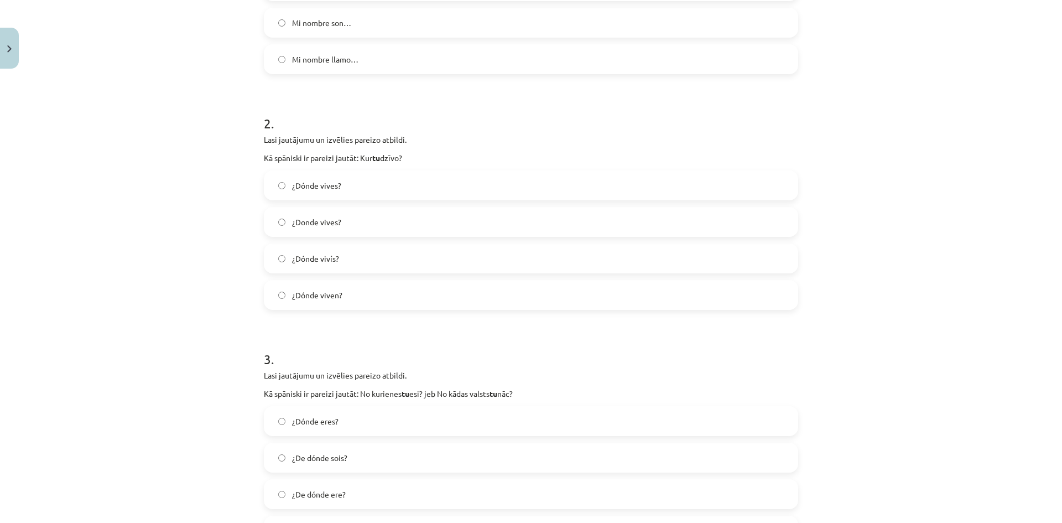
click at [418, 411] on label "¿Dónde eres?" at bounding box center [531, 421] width 532 height 28
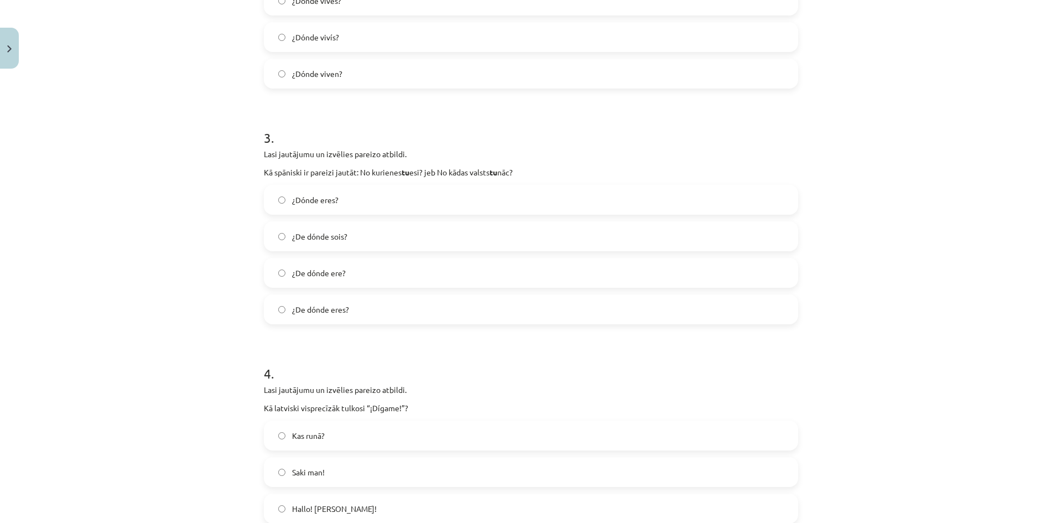
click at [425, 432] on label "Kas runā?" at bounding box center [531, 435] width 532 height 28
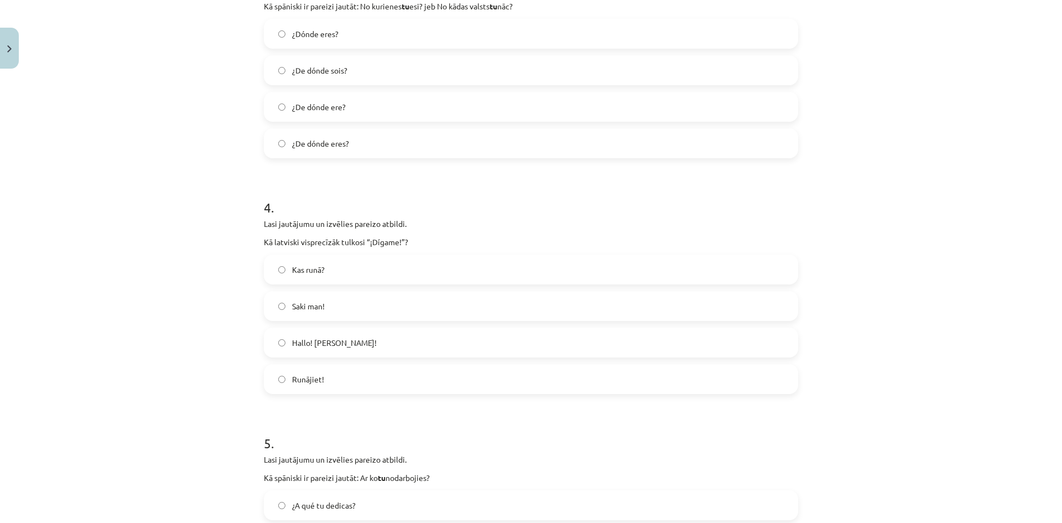
scroll to position [913, 0]
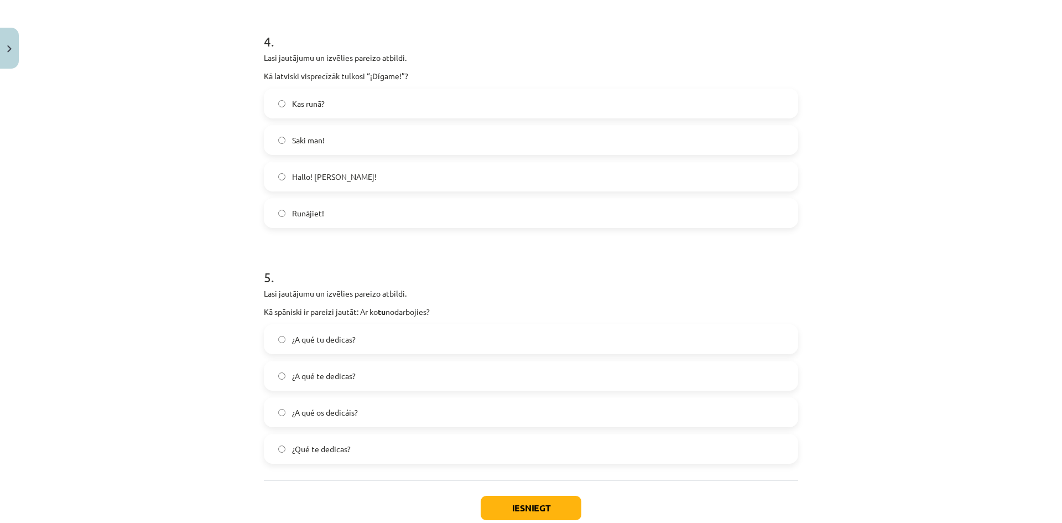
click at [430, 426] on div "¿A qué os dedicáis?" at bounding box center [531, 412] width 534 height 30
click at [436, 422] on label "¿A qué os dedicáis?" at bounding box center [531, 412] width 532 height 28
click at [539, 498] on button "Iesniegt" at bounding box center [531, 508] width 101 height 24
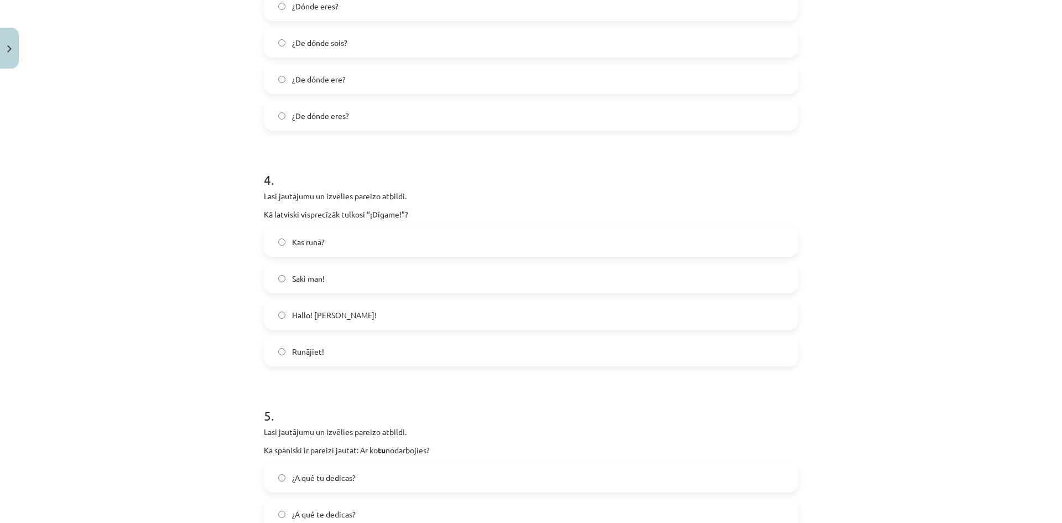
scroll to position [982, 0]
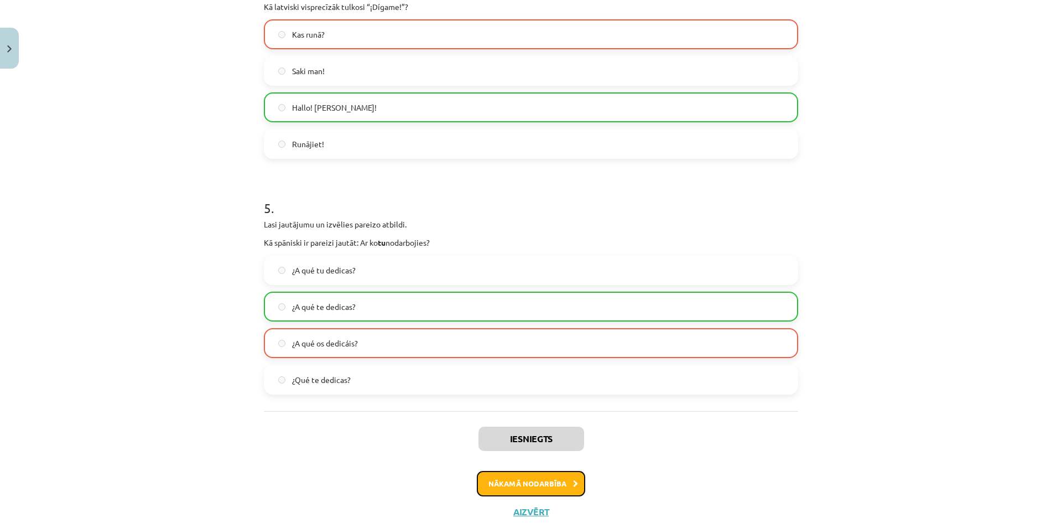
click at [547, 471] on button "Nākamā nodarbība" at bounding box center [531, 483] width 108 height 25
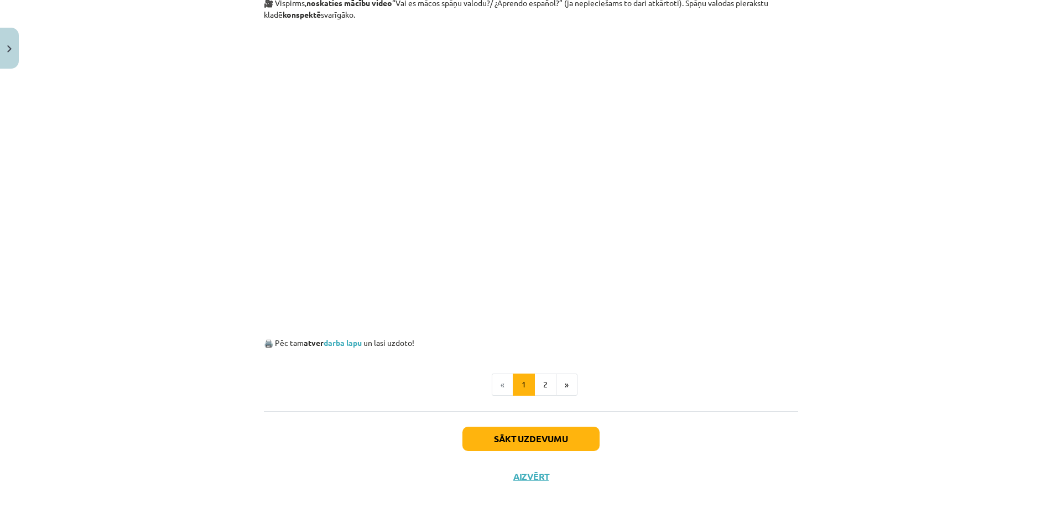
scroll to position [28, 0]
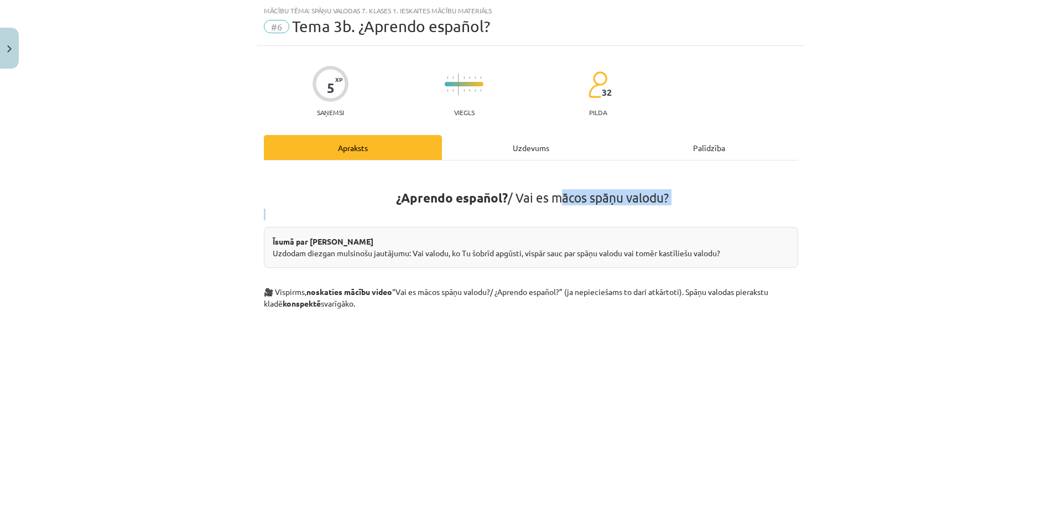
drag, startPoint x: 572, startPoint y: 205, endPoint x: 619, endPoint y: 213, distance: 47.6
click at [619, 213] on div "¿Aprendo español? / Vai es mācos spāņu valodu? Īsumā par galveno Uzdodam diezga…" at bounding box center [531, 403] width 534 height 467
click at [621, 213] on p at bounding box center [531, 215] width 534 height 12
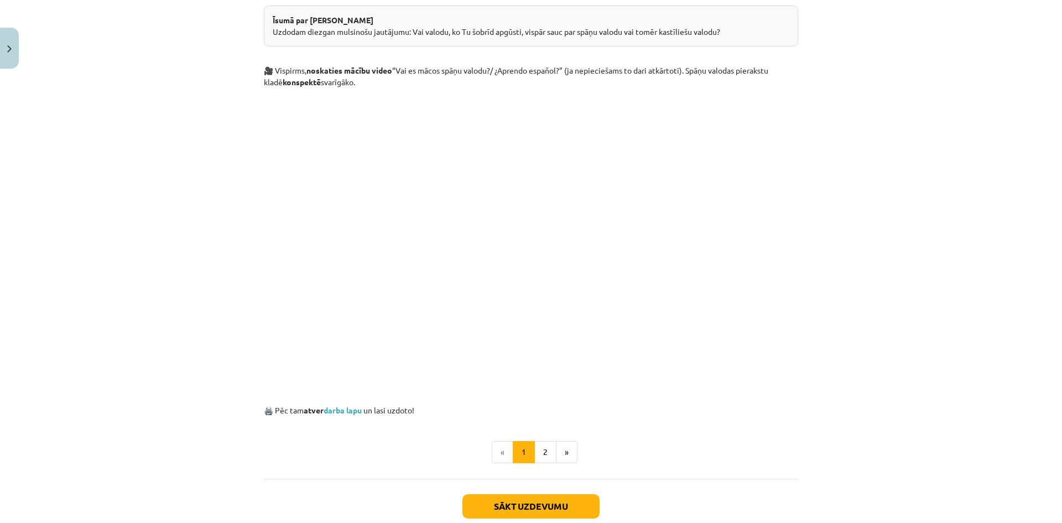
scroll to position [316, 0]
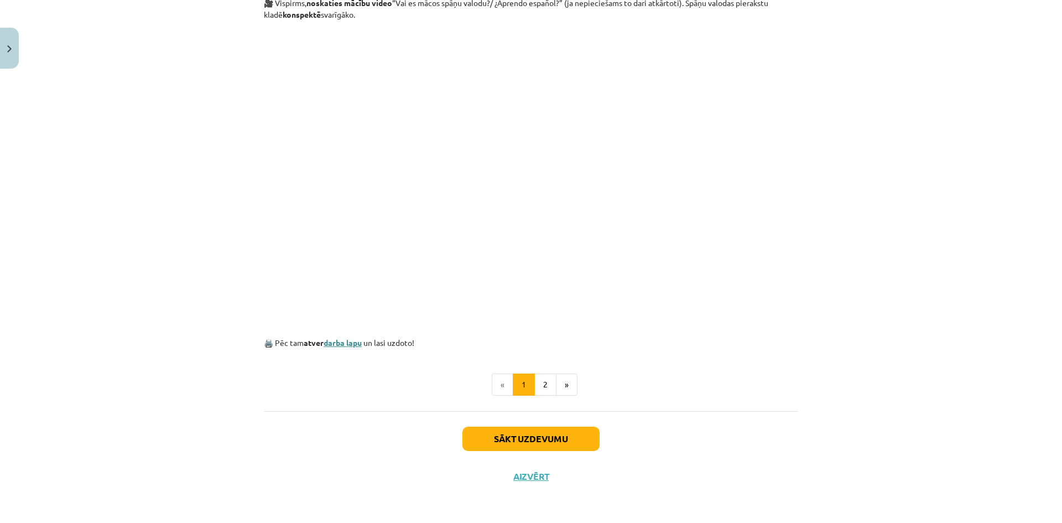
click at [351, 347] on link "darba lapu" at bounding box center [343, 342] width 38 height 10
click at [571, 438] on button "Sākt uzdevumu" at bounding box center [530, 438] width 137 height 24
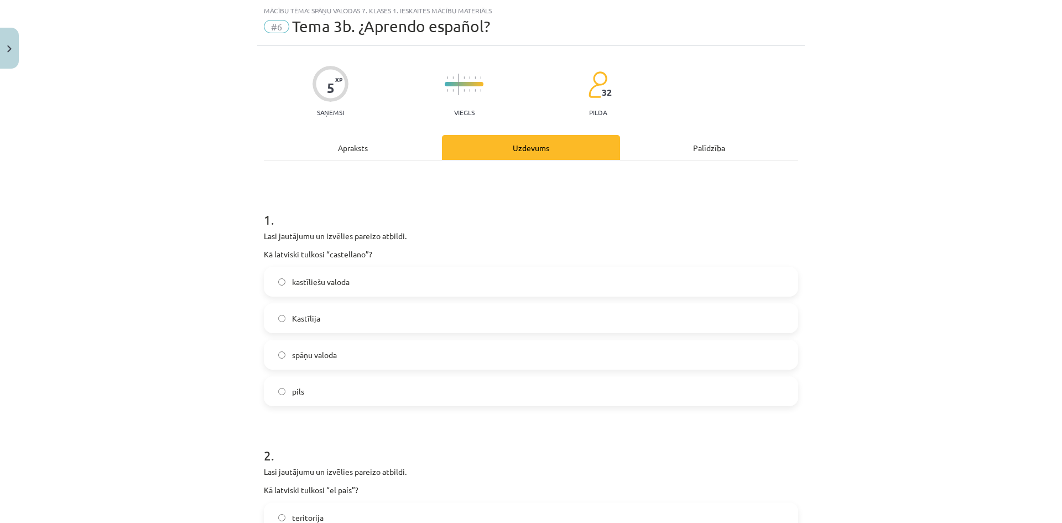
click at [465, 374] on div "kastīliešu valoda Kastīlija spāņu valoda pils" at bounding box center [531, 336] width 534 height 139
click at [466, 383] on label "pils" at bounding box center [531, 391] width 532 height 28
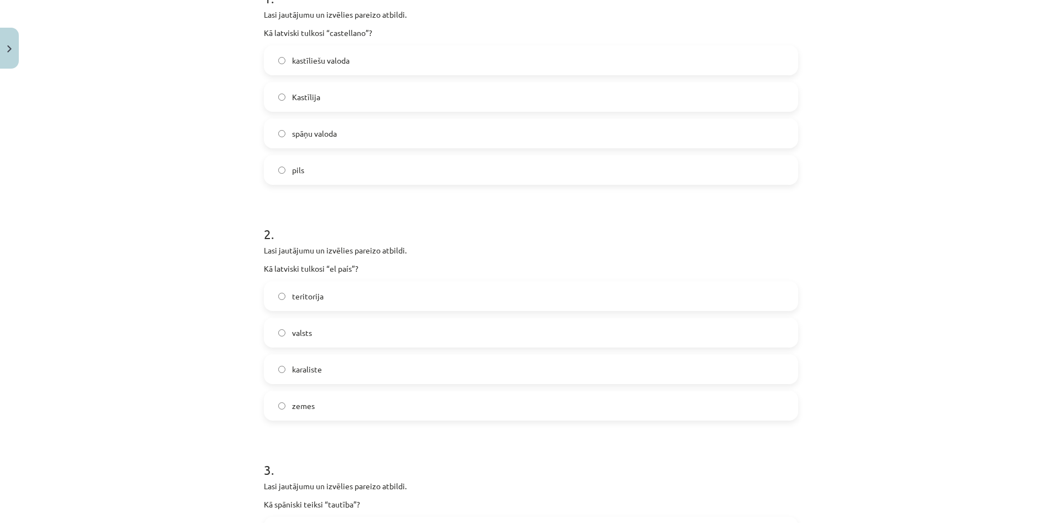
click at [468, 389] on div "teritorija valsts karaliste zemes" at bounding box center [531, 350] width 534 height 139
click at [475, 399] on label "zemes" at bounding box center [531, 406] width 532 height 28
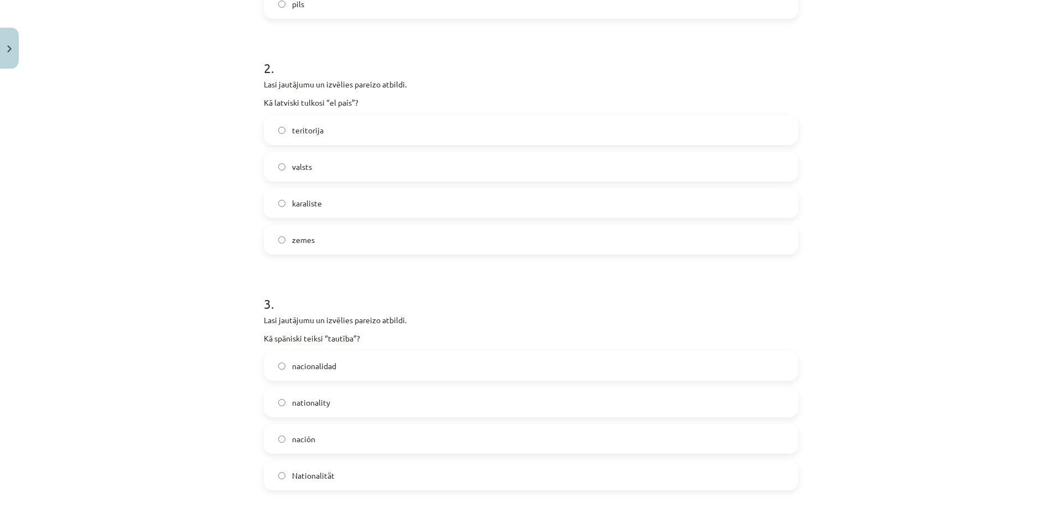
click at [477, 399] on label "nationality" at bounding box center [531, 402] width 532 height 28
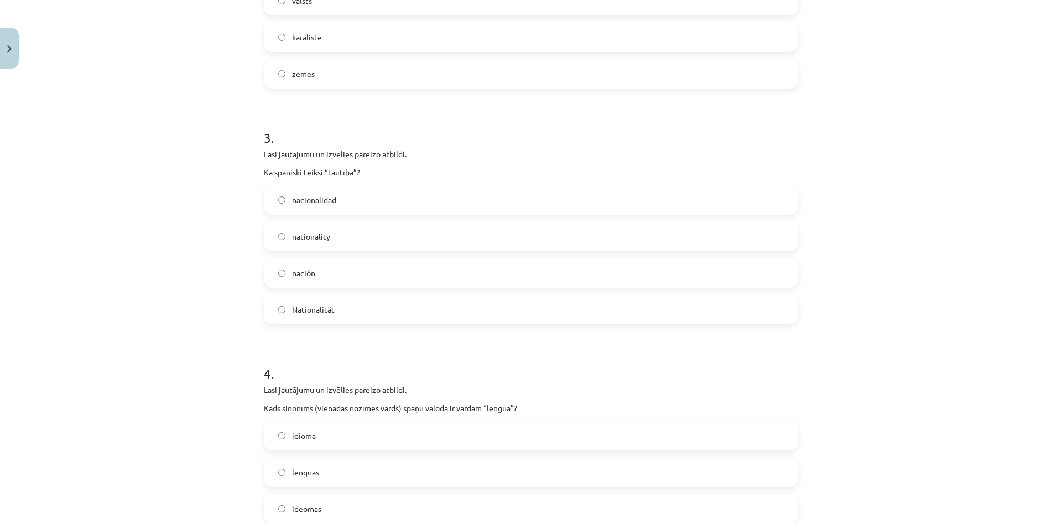
click at [480, 441] on label "idioma" at bounding box center [531, 435] width 532 height 28
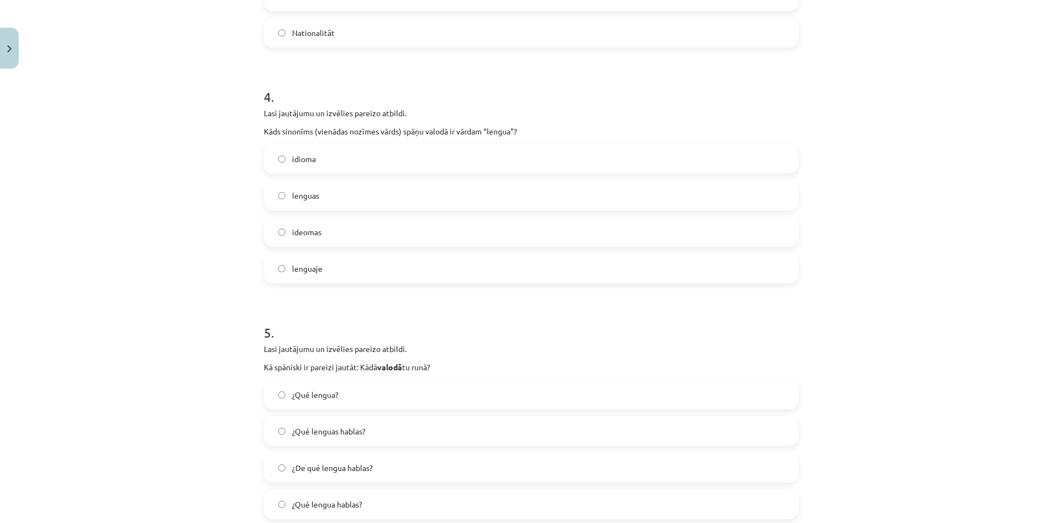
click at [480, 436] on label "¿Qué lenguas hablas?" at bounding box center [531, 431] width 532 height 28
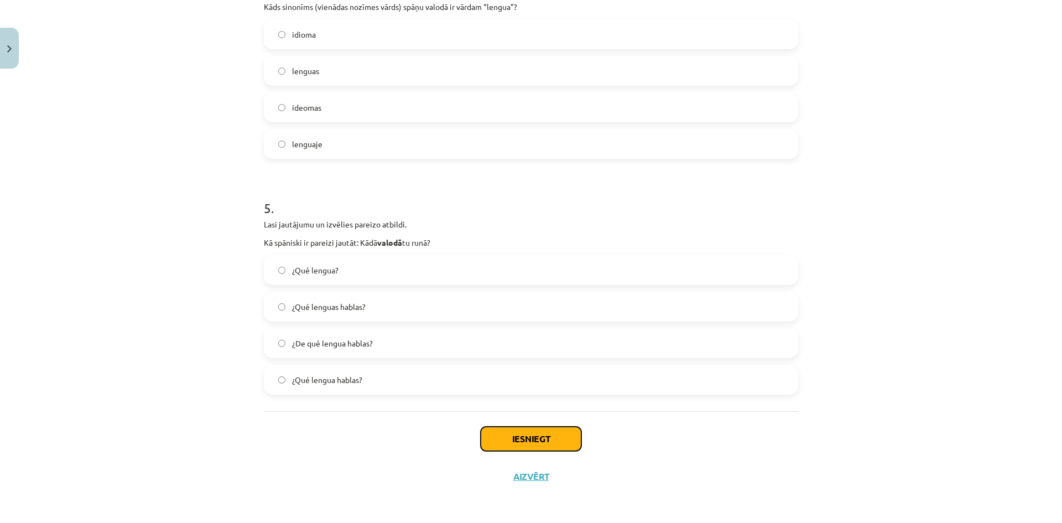
click at [482, 435] on button "Iesniegt" at bounding box center [531, 438] width 101 height 24
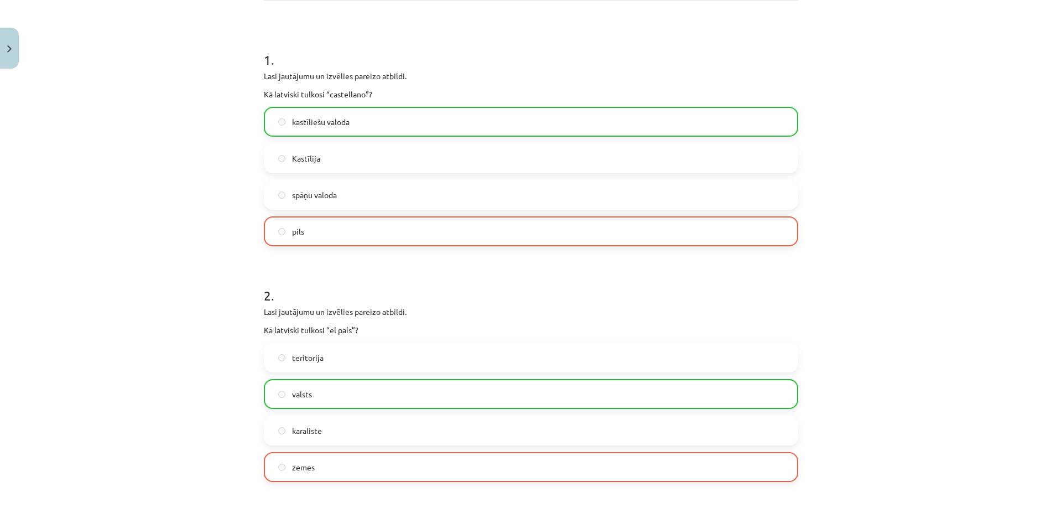
scroll to position [0, 0]
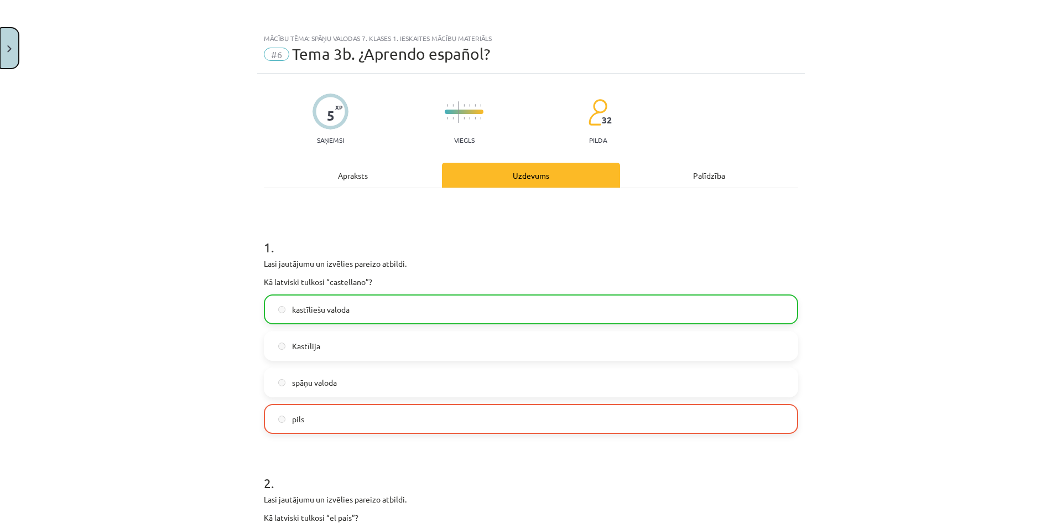
click at [11, 55] on button "Close" at bounding box center [9, 48] width 19 height 41
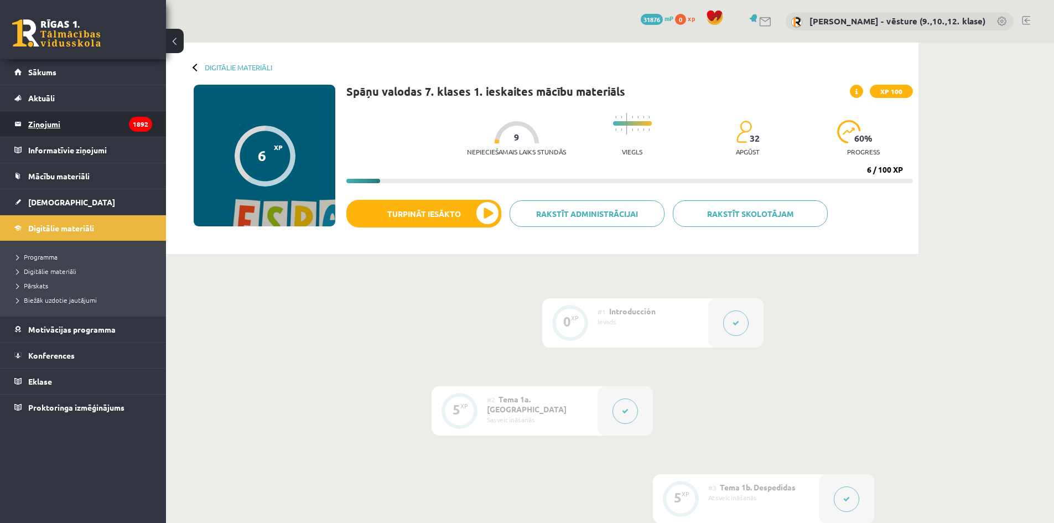
click at [38, 118] on legend "Ziņojumi 1892" at bounding box center [90, 123] width 124 height 25
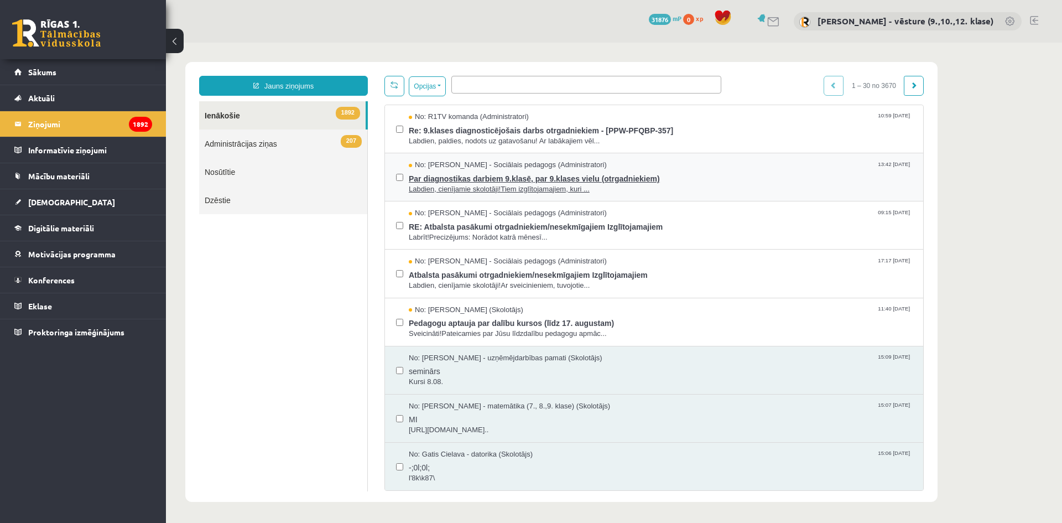
click at [441, 185] on span "Labdien, cienījamie skolotāji!Tiem izglītojamajiem, kuri ..." at bounding box center [660, 189] width 503 height 11
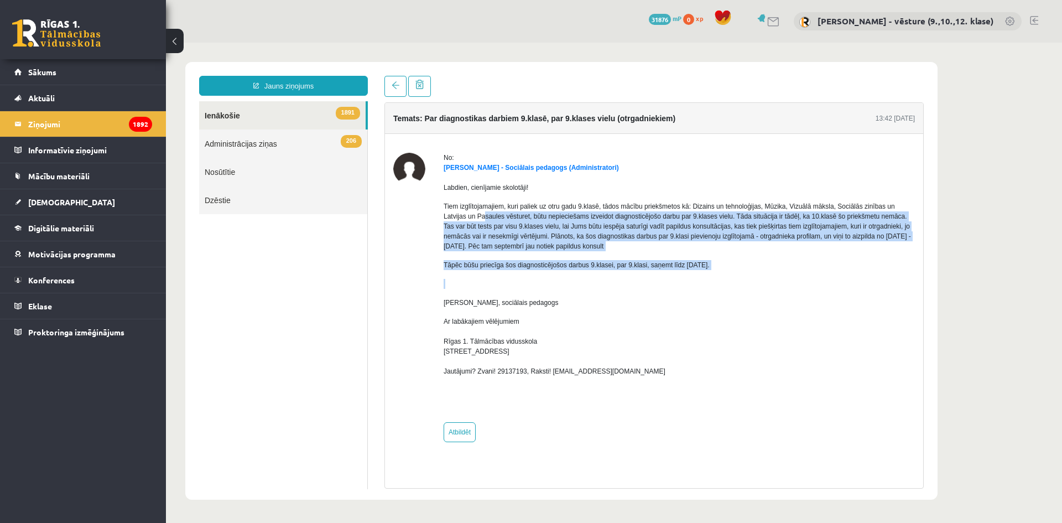
drag, startPoint x: 468, startPoint y: 215, endPoint x: 741, endPoint y: 283, distance: 281.0
click at [741, 283] on div "Labdien, cienījamie skolotāji! Tiem izglītojamajiem, kuri paliek uz otru gadu 9…" at bounding box center [679, 293] width 471 height 241
click at [741, 283] on p at bounding box center [679, 284] width 471 height 10
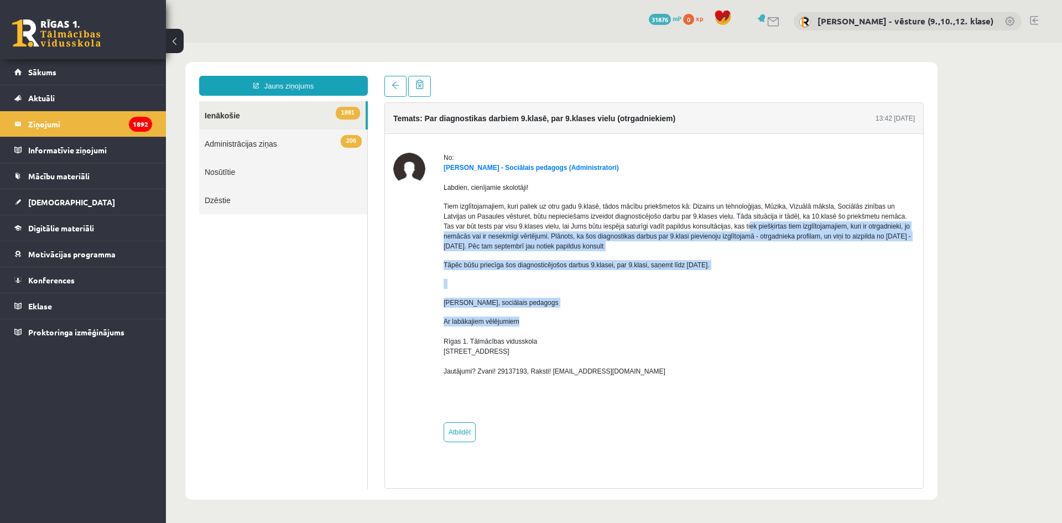
drag, startPoint x: 722, startPoint y: 309, endPoint x: 711, endPoint y: 225, distance: 84.9
click at [711, 225] on div "Labdien, cienījamie skolotāji! Tiem izglītojamajiem, kuri paliek uz otru gadu 9…" at bounding box center [679, 293] width 471 height 241
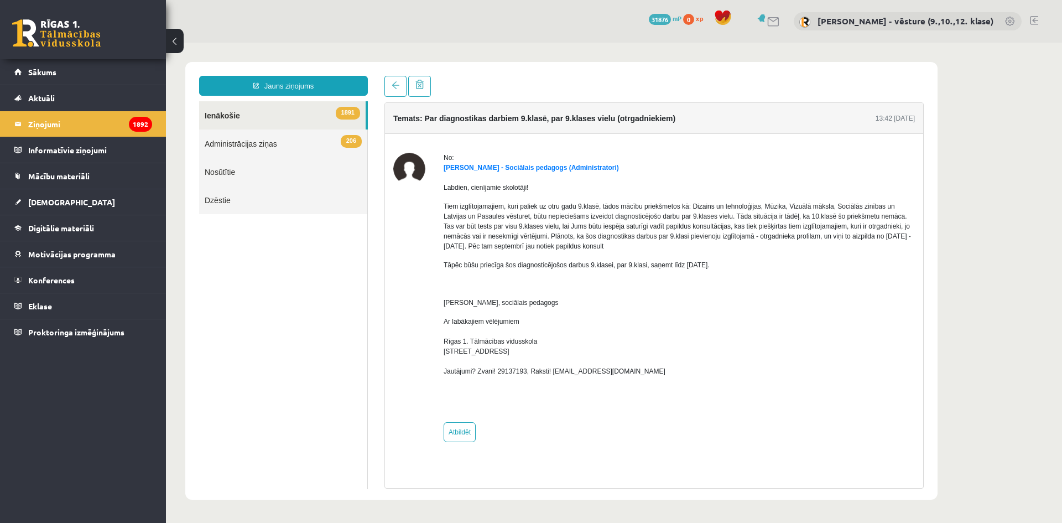
click at [620, 201] on div "Labdien, cienījamie skolotāji! Tiem izglītojamajiem, kuri paliek uz otru gadu 9…" at bounding box center [679, 293] width 471 height 241
click at [318, 108] on link "1891 Ienākošie" at bounding box center [282, 115] width 166 height 28
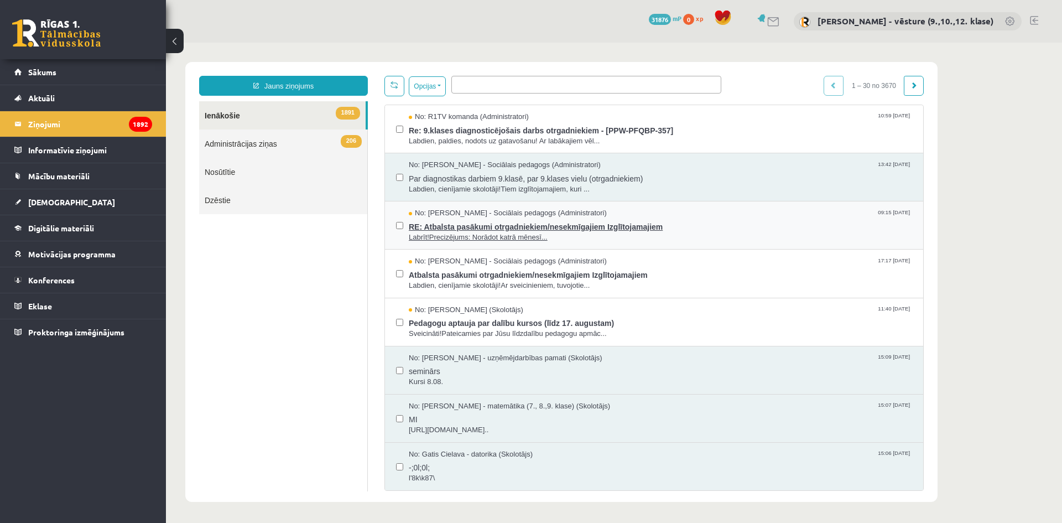
click at [446, 232] on span "Labrīt!Precizējums: Norādot katrā mēnesī..." at bounding box center [660, 237] width 503 height 11
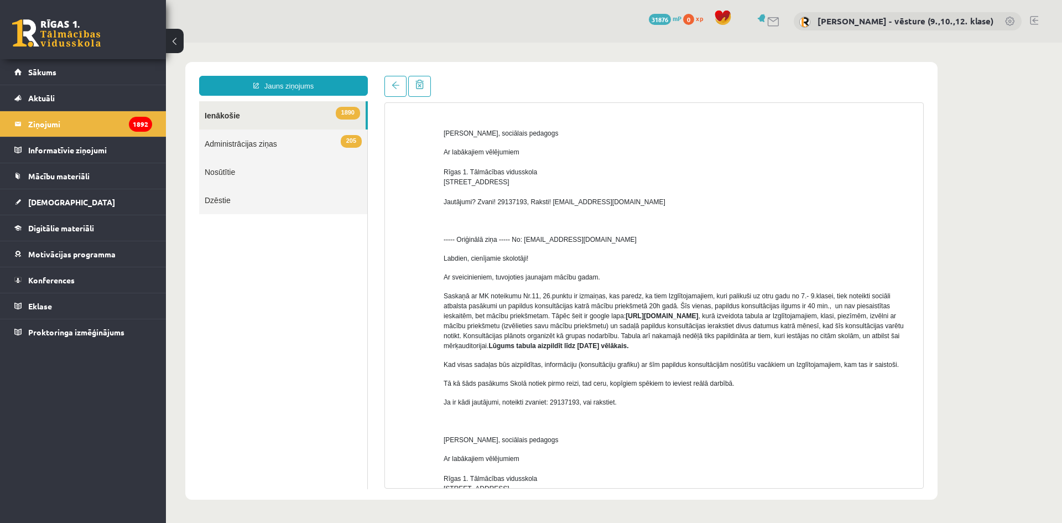
scroll to position [221, 0]
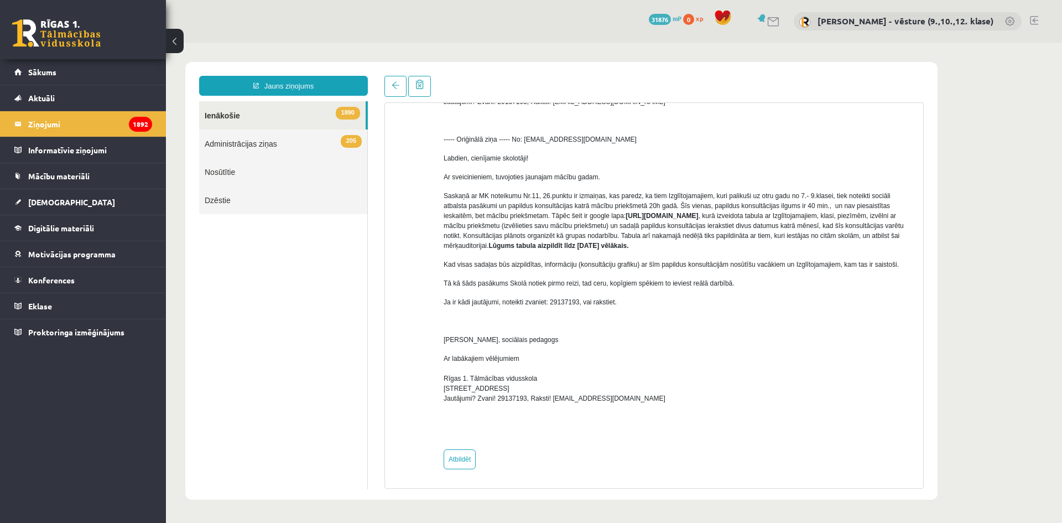
drag, startPoint x: 623, startPoint y: 204, endPoint x: 638, endPoint y: 213, distance: 17.4
click at [638, 213] on p "Saskaņā ar MK noteikumu Nr.11, 26.punktu ir izmaiņas, kas paredz, ka tiem Izglī…" at bounding box center [679, 221] width 471 height 60
copy p "[URL][DOMAIN_NAME]"
